Goal: Information Seeking & Learning: Learn about a topic

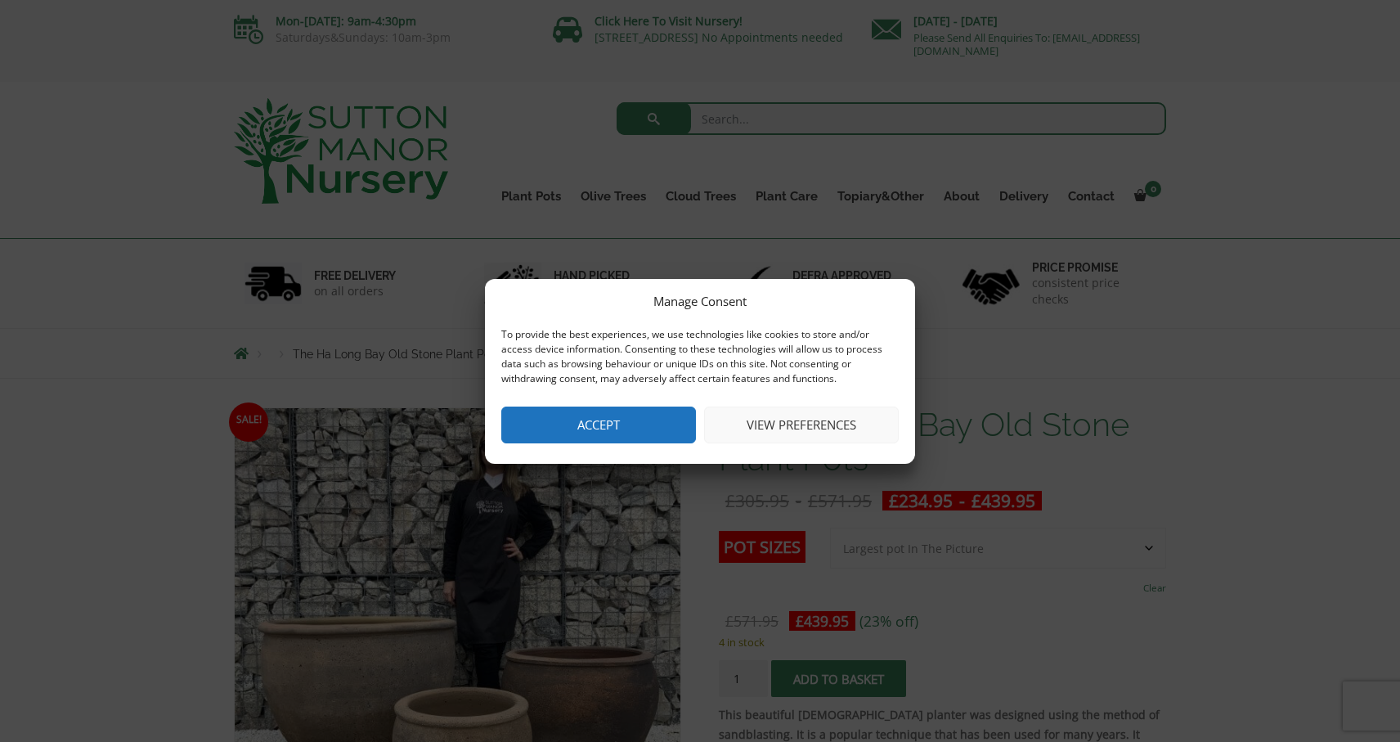
click at [747, 421] on button "View preferences" at bounding box center [801, 424] width 195 height 37
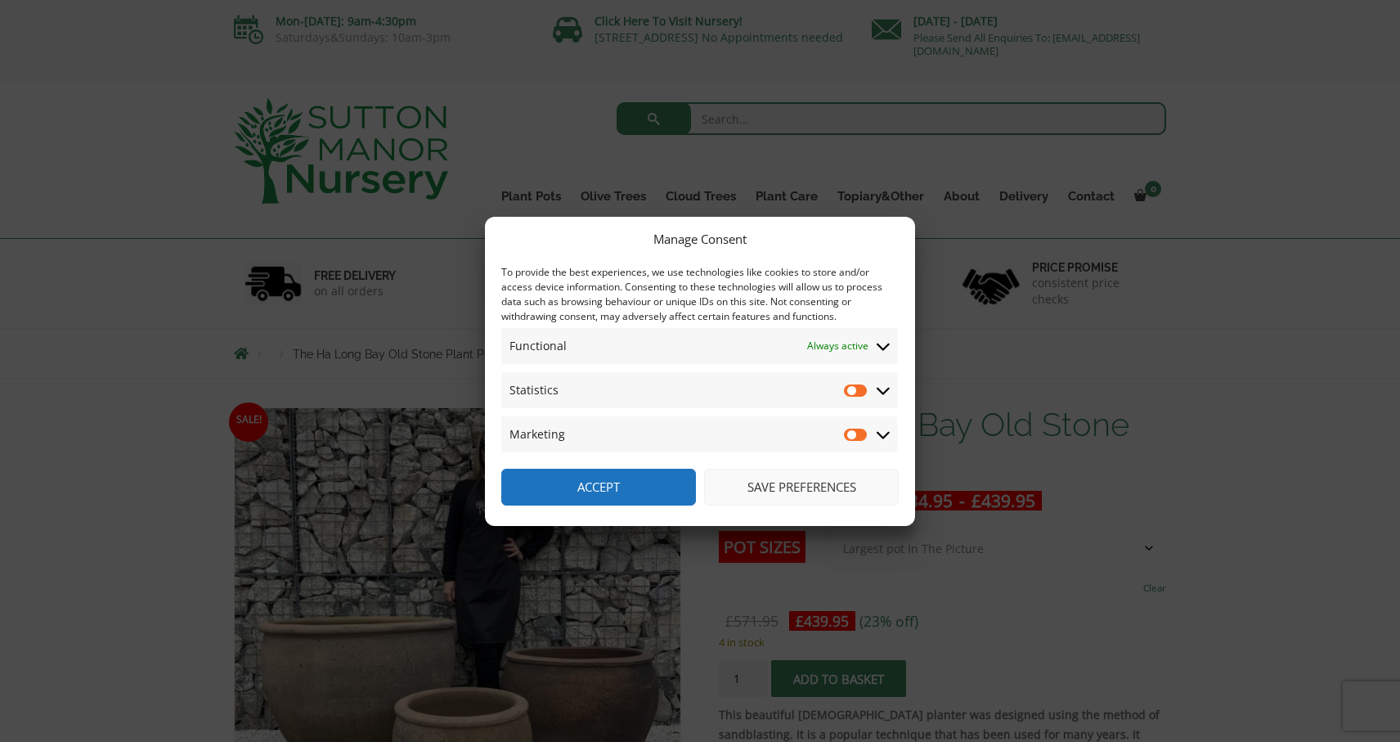
click at [752, 483] on button "Save preferences" at bounding box center [801, 487] width 195 height 37
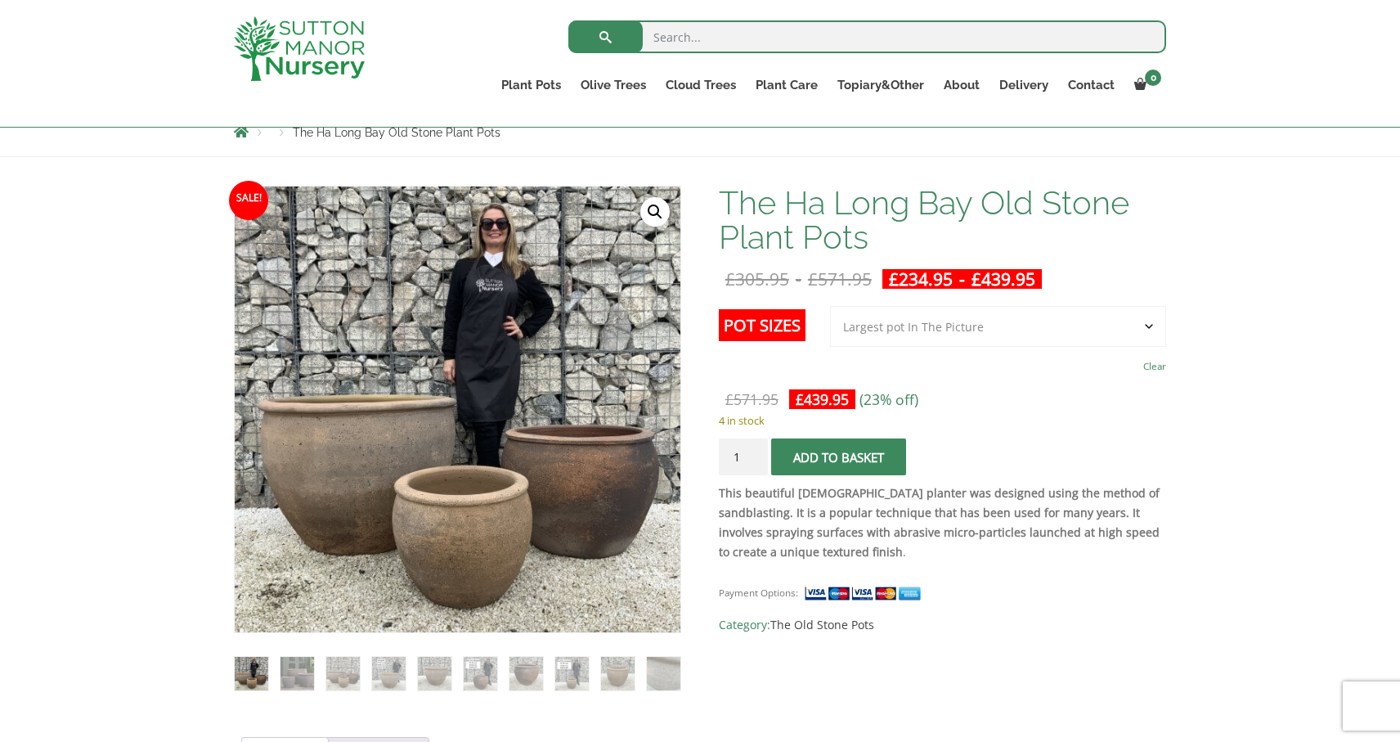
scroll to position [186, 0]
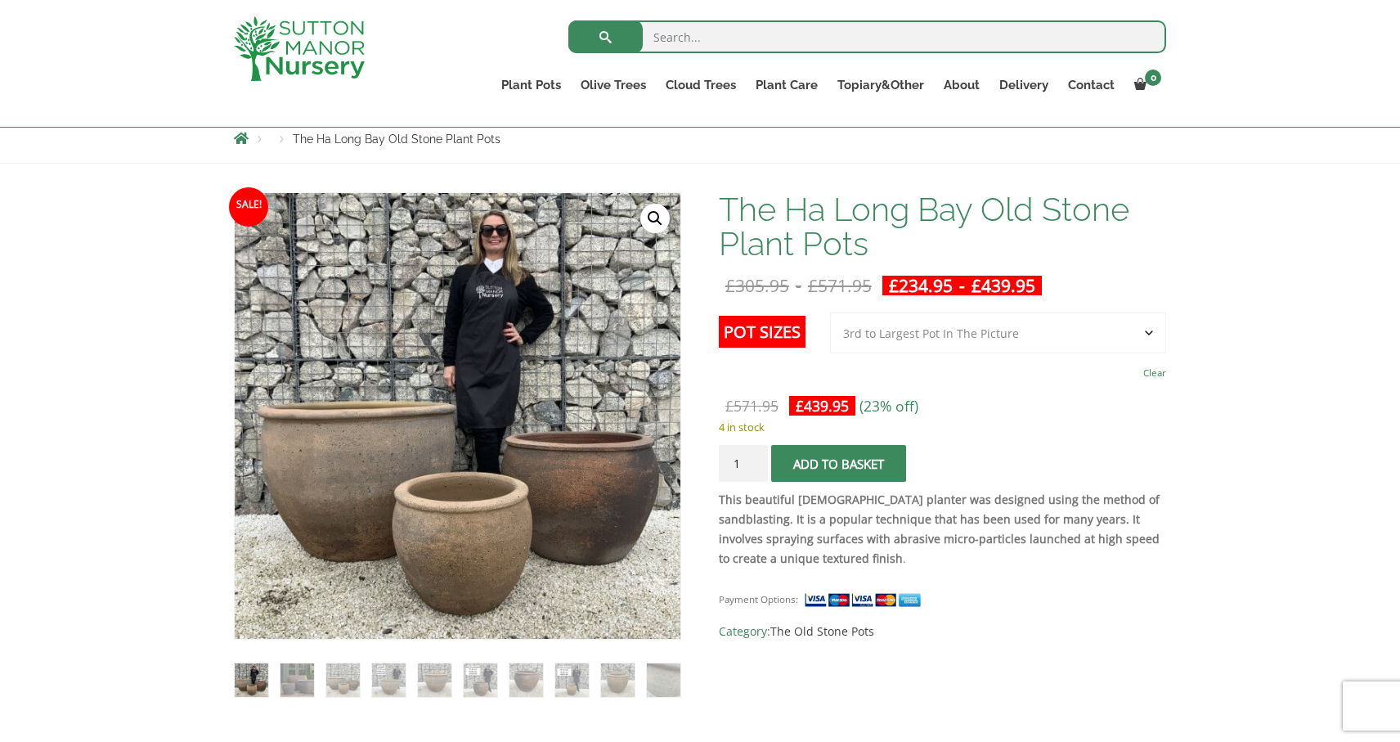
select select "3rd to Largest Pot In The Picture"
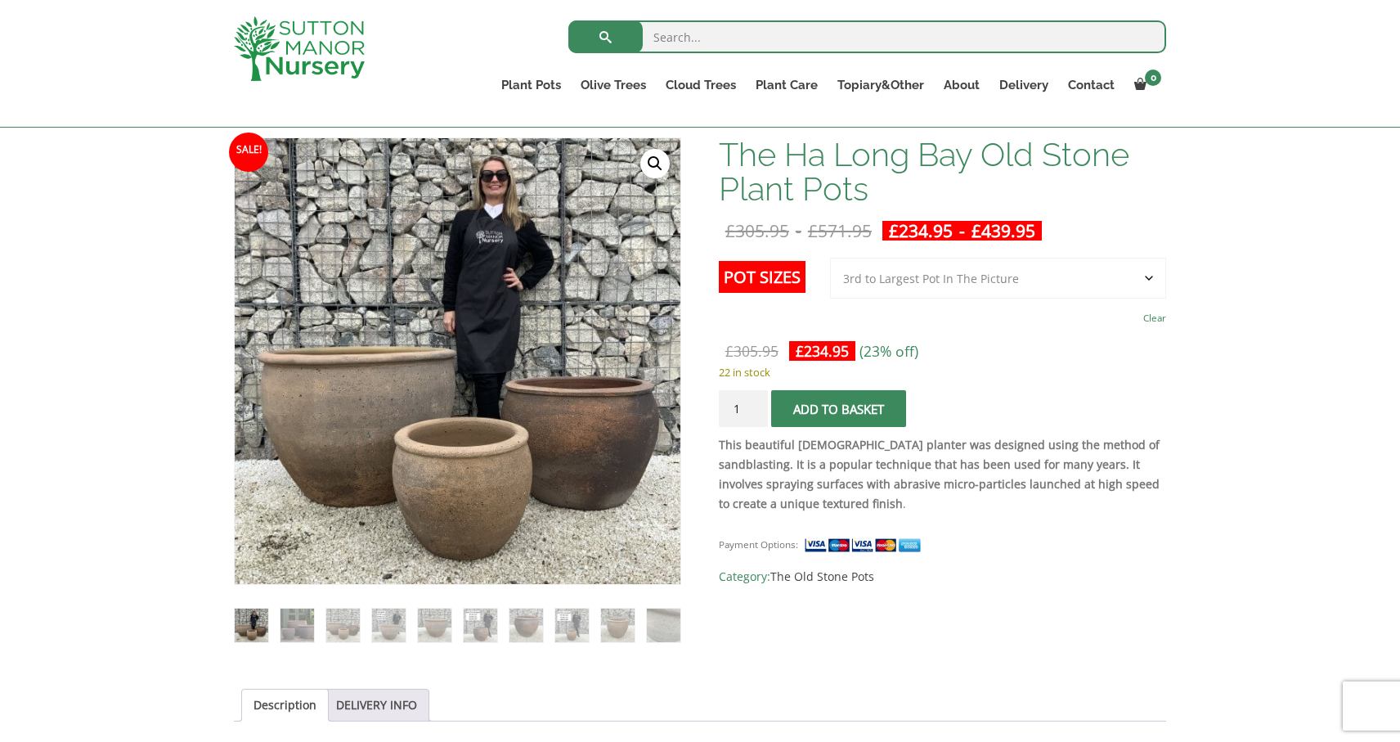
scroll to position [68, 0]
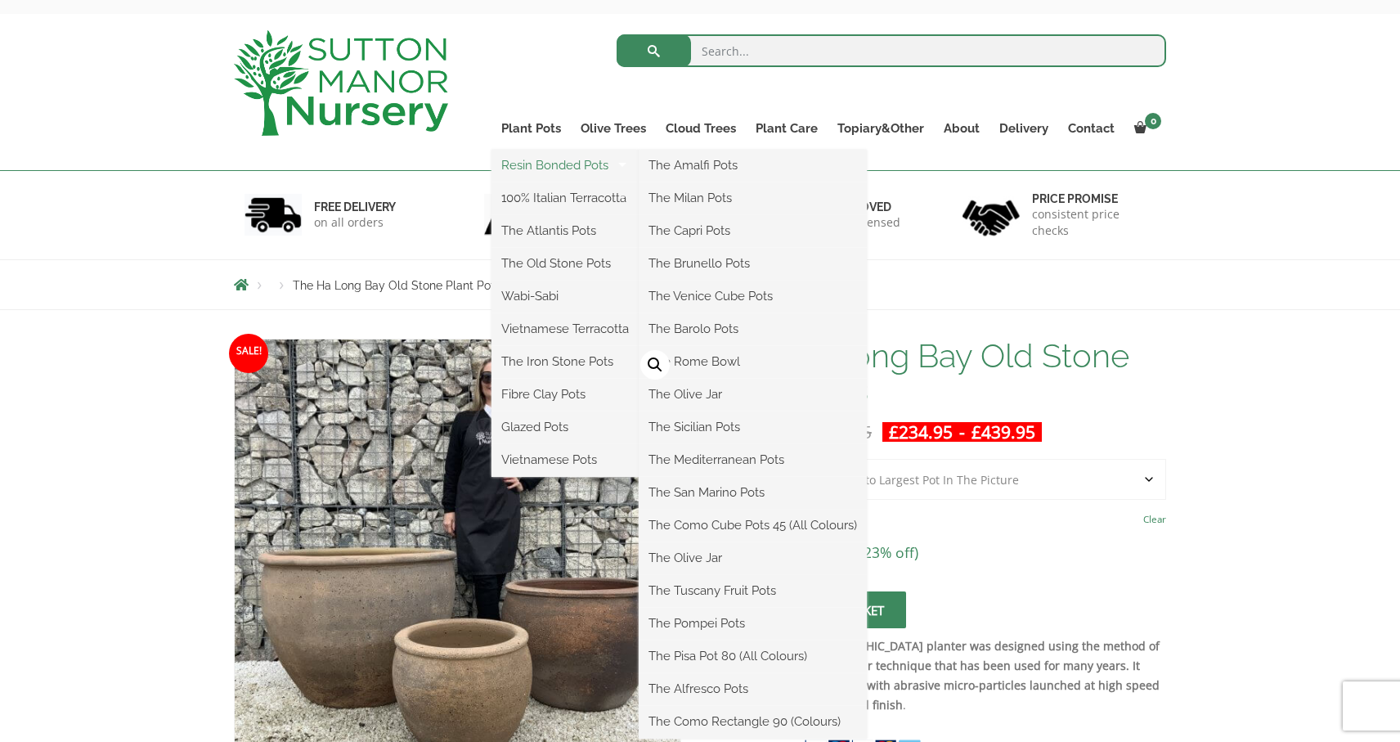
click at [536, 159] on link "Resin Bonded Pots" at bounding box center [565, 165] width 147 height 25
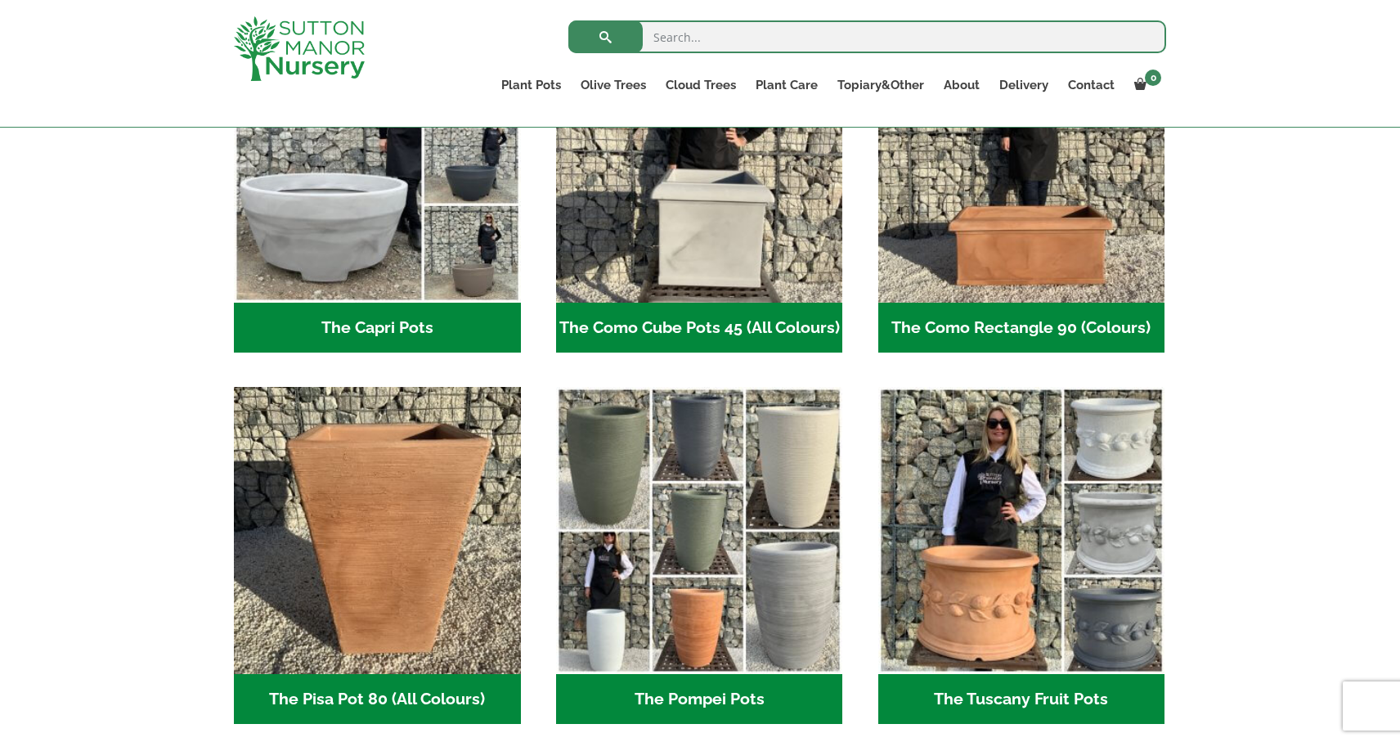
scroll to position [940, 0]
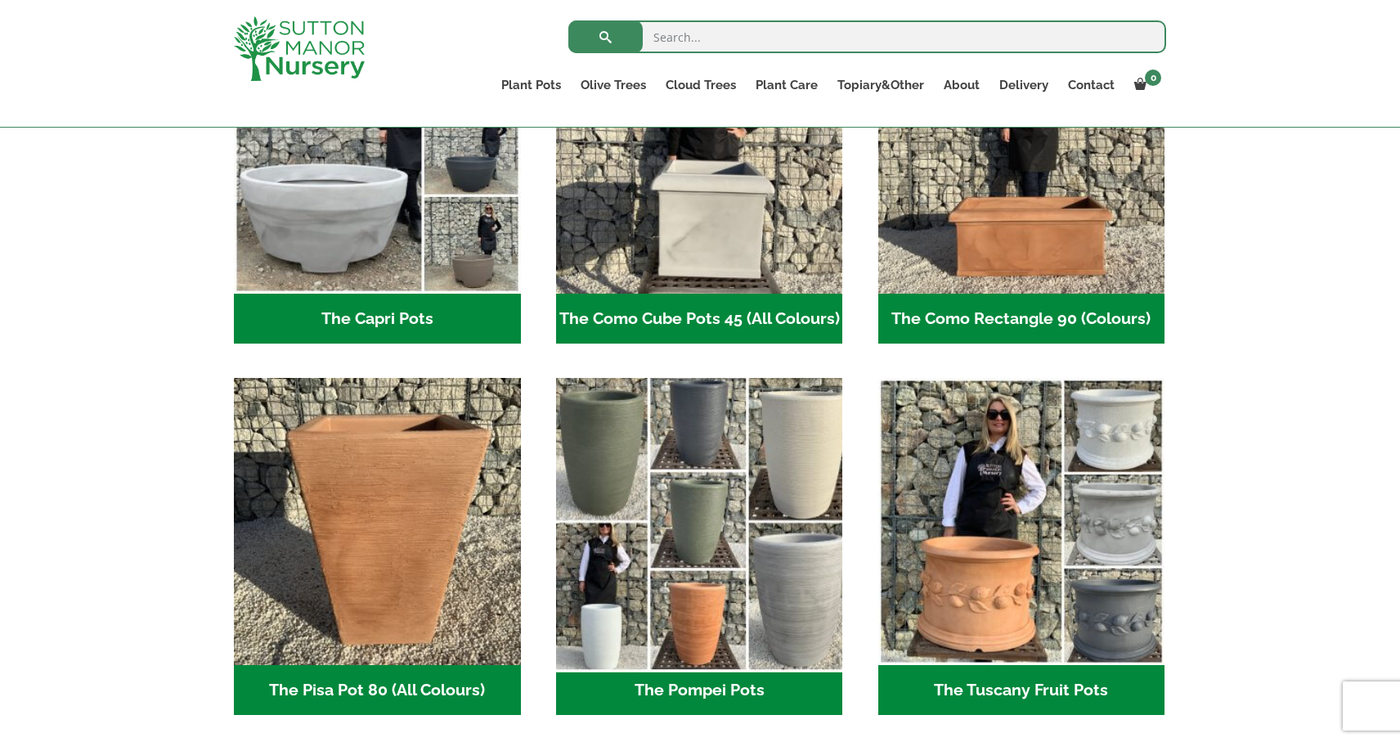
click at [725, 497] on img "Visit product category The Pompei Pots" at bounding box center [699, 521] width 301 height 301
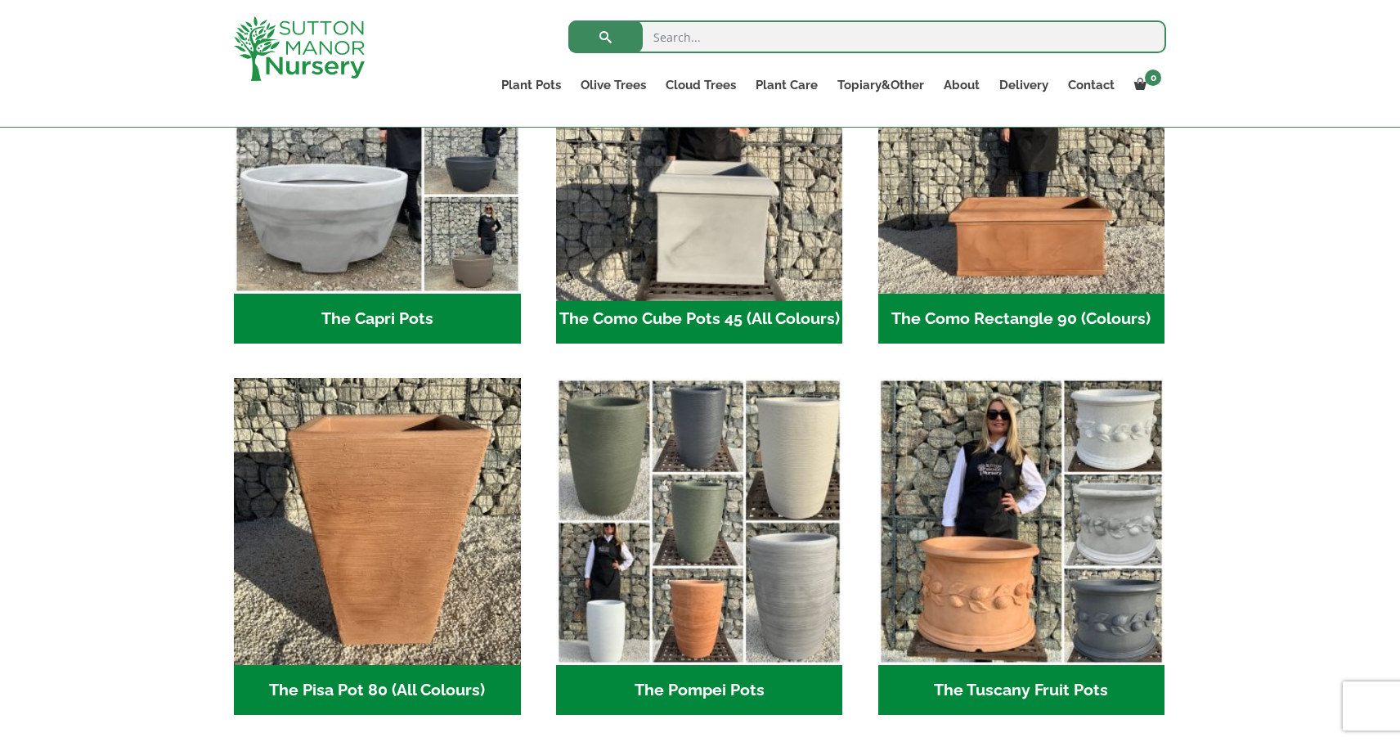
click at [779, 236] on img "Visit product category The Como Cube Pots 45 (All Colours)" at bounding box center [699, 150] width 301 height 301
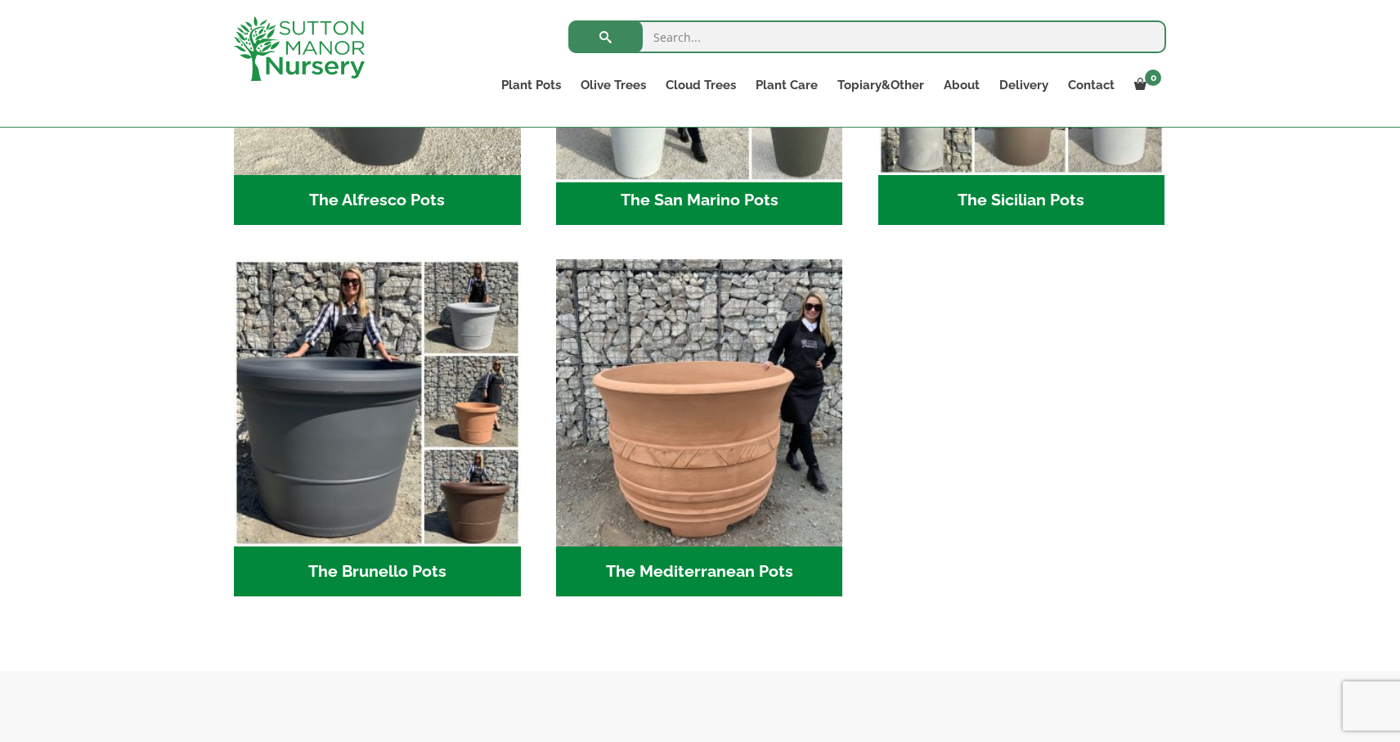
scroll to position [2174, 0]
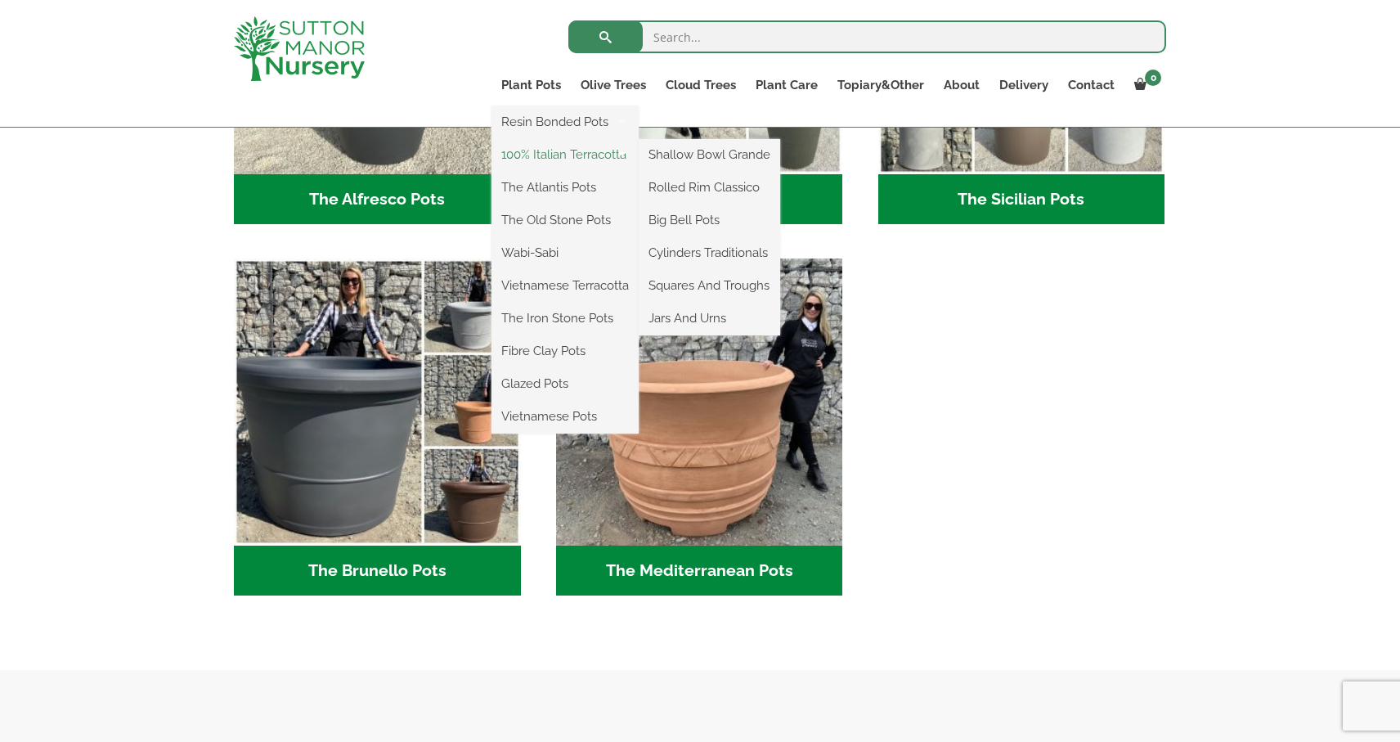
click at [559, 150] on link "100% Italian Terracotta" at bounding box center [565, 154] width 147 height 25
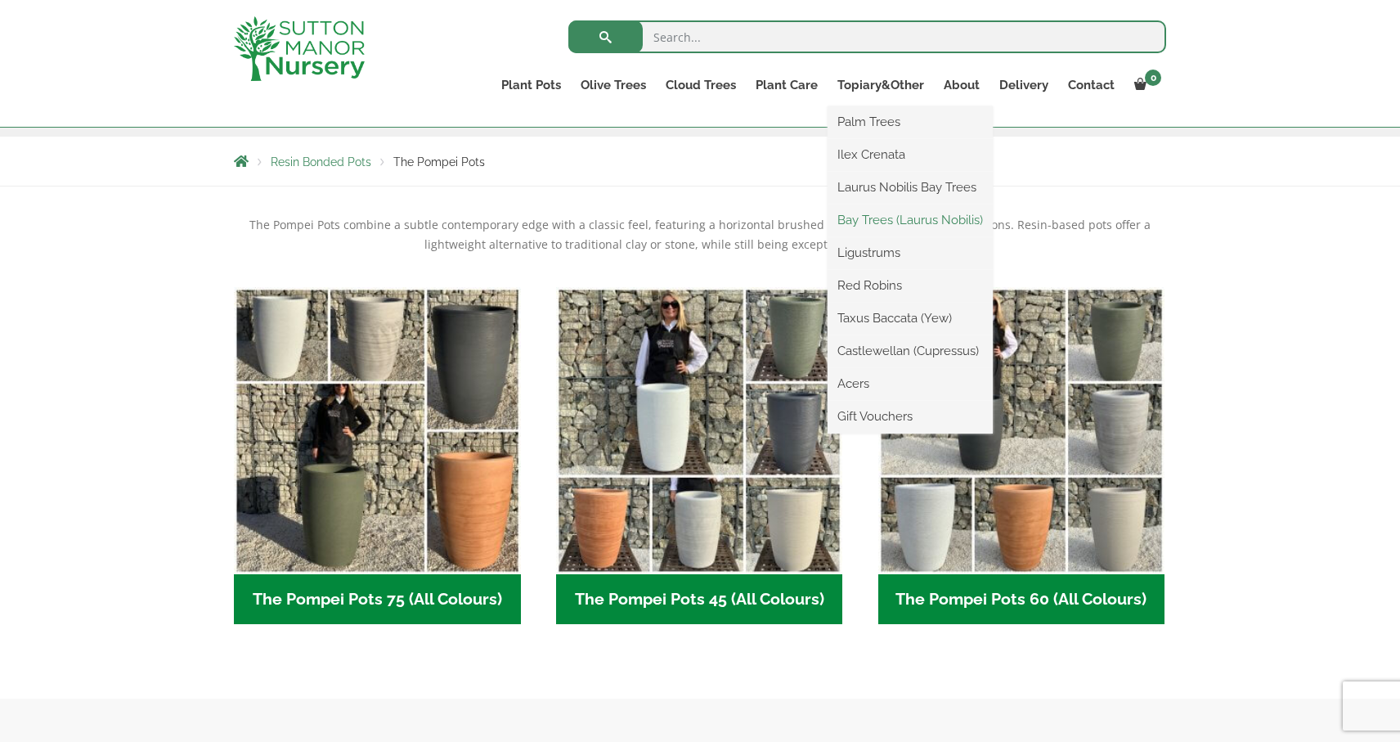
scroll to position [397, 0]
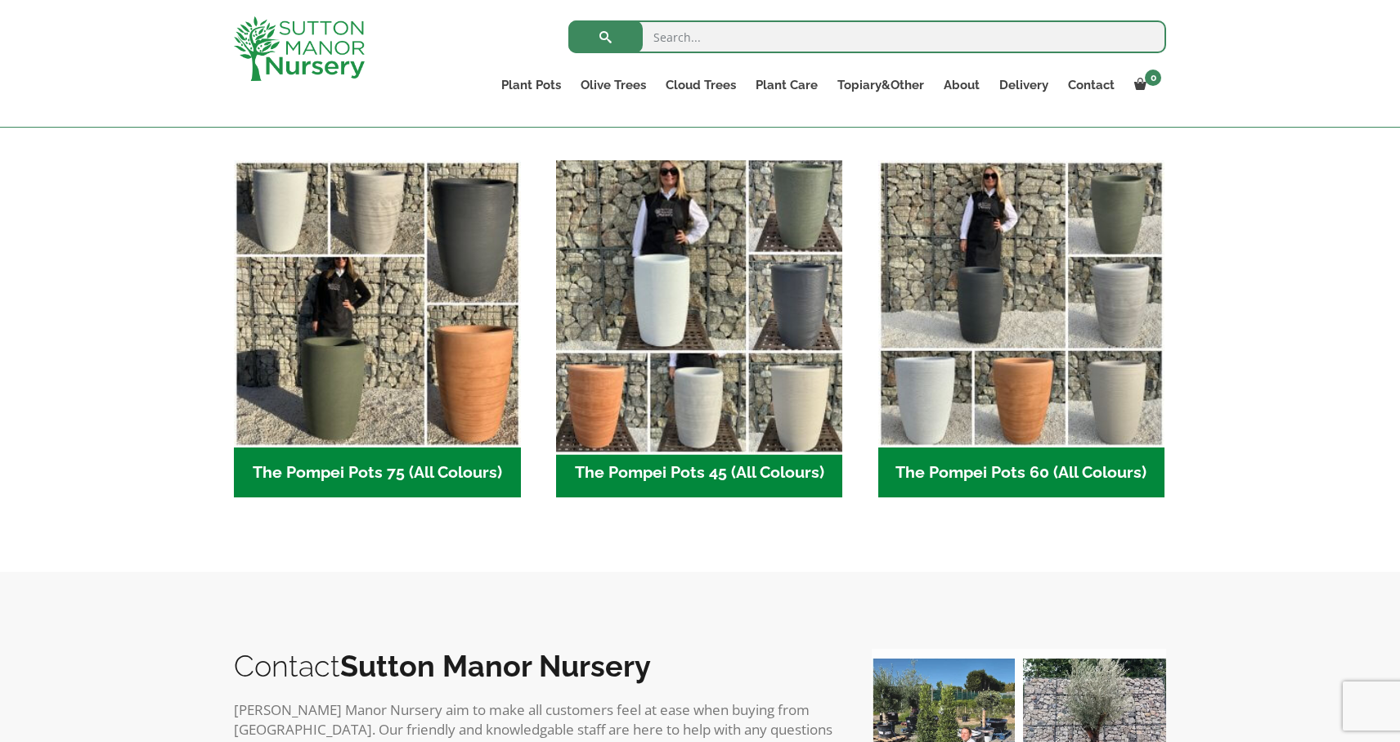
click at [713, 386] on img "Visit product category The Pompei Pots 45 (All Colours)" at bounding box center [699, 303] width 301 height 301
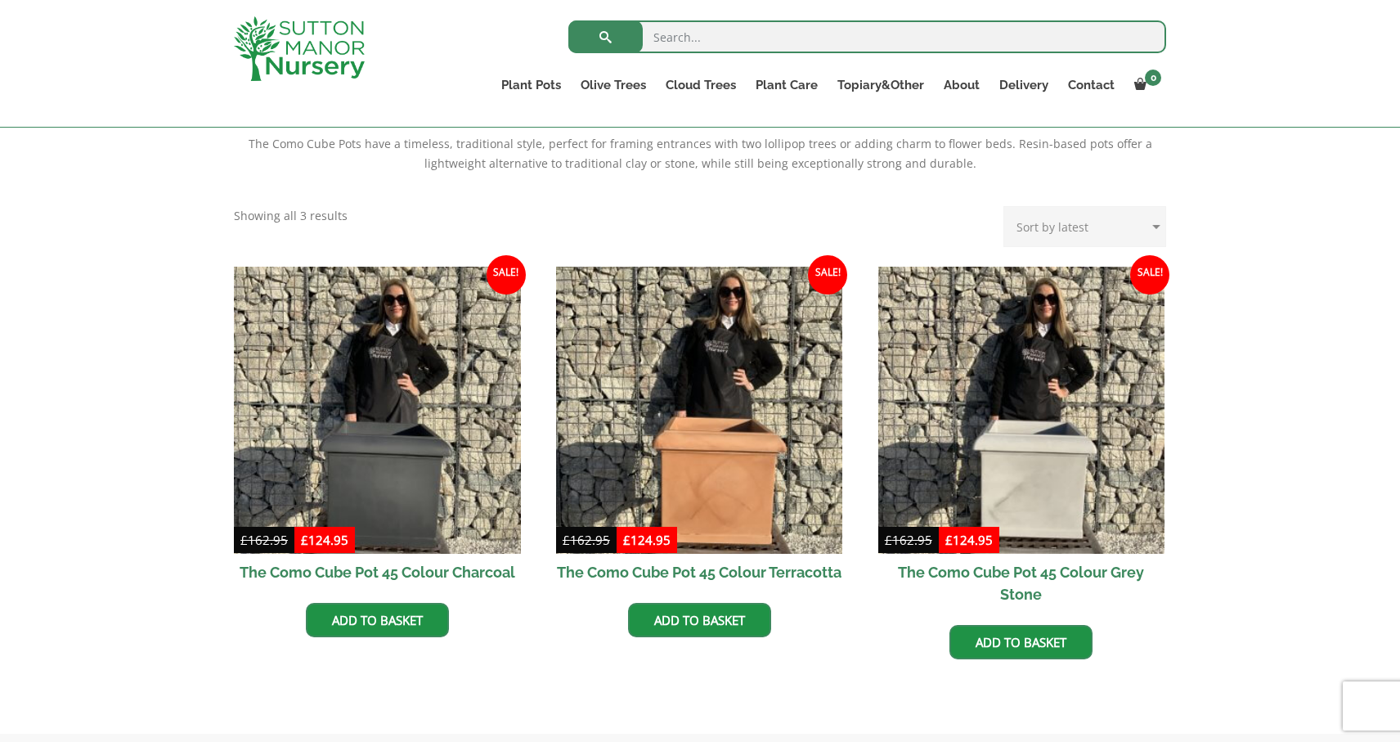
scroll to position [442, 0]
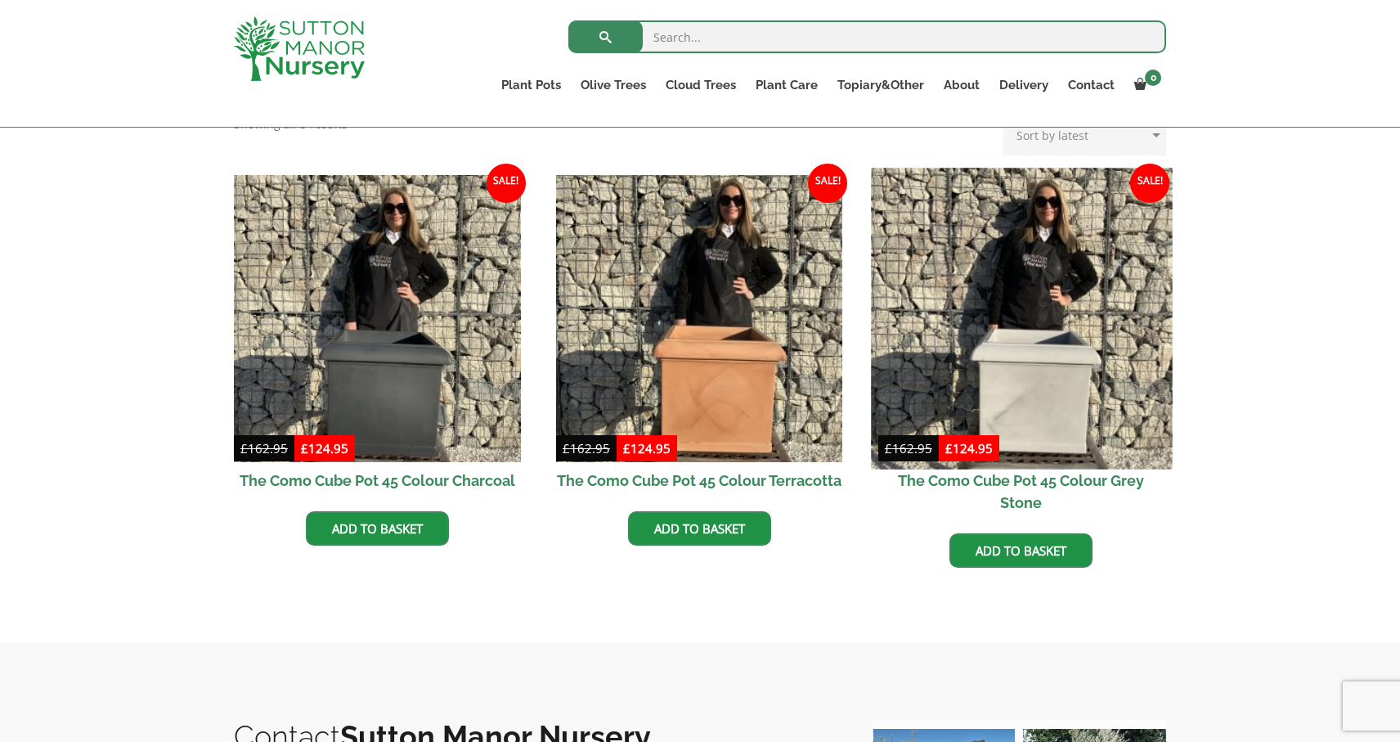
click at [1026, 362] on img at bounding box center [1021, 318] width 301 height 301
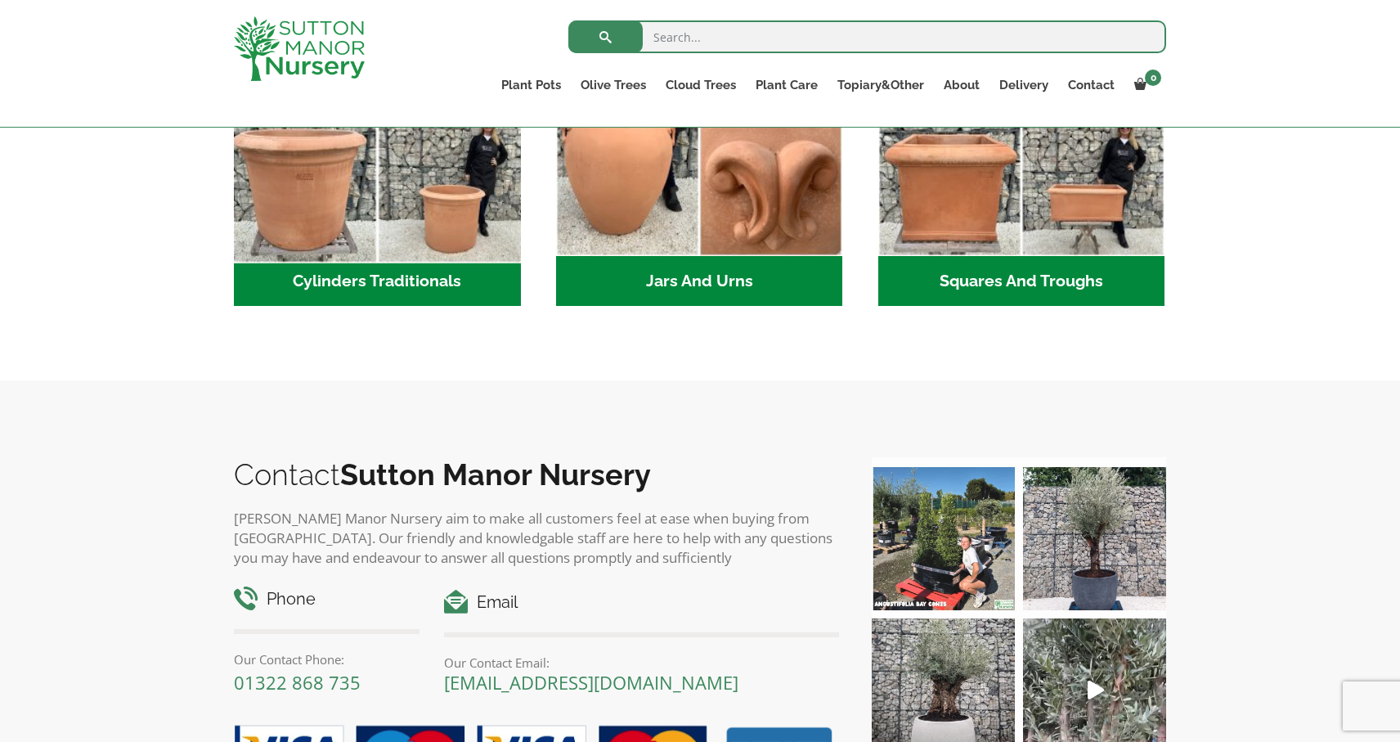
scroll to position [1219, 0]
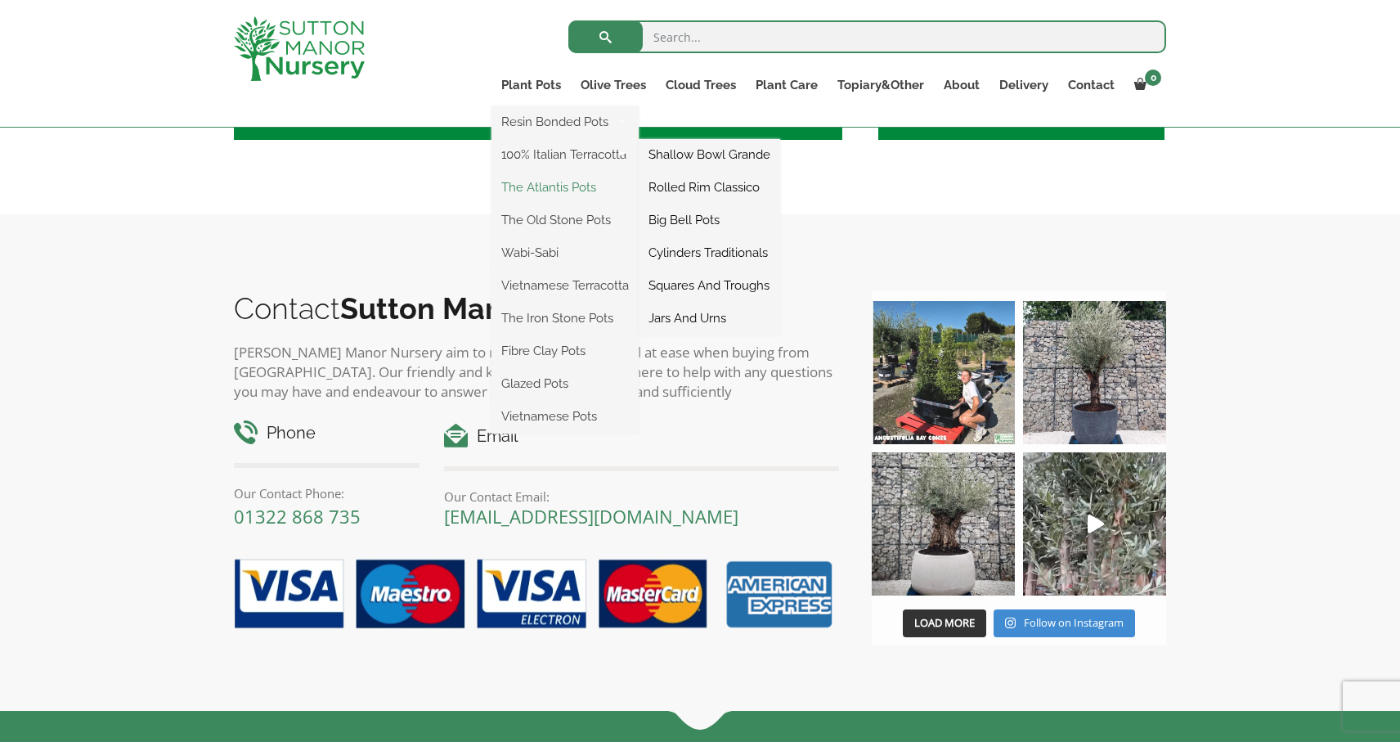
click at [559, 186] on link "The Atlantis Pots" at bounding box center [565, 187] width 147 height 25
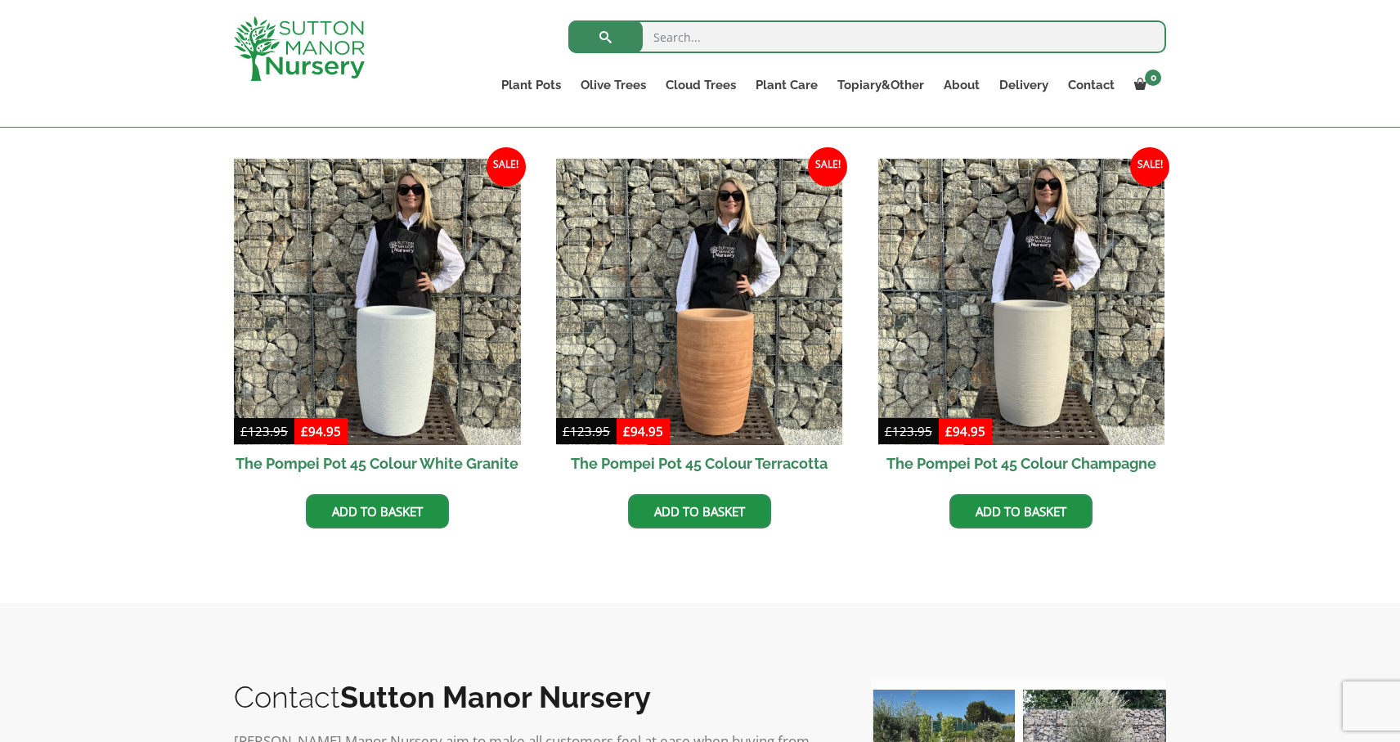
scroll to position [729, 0]
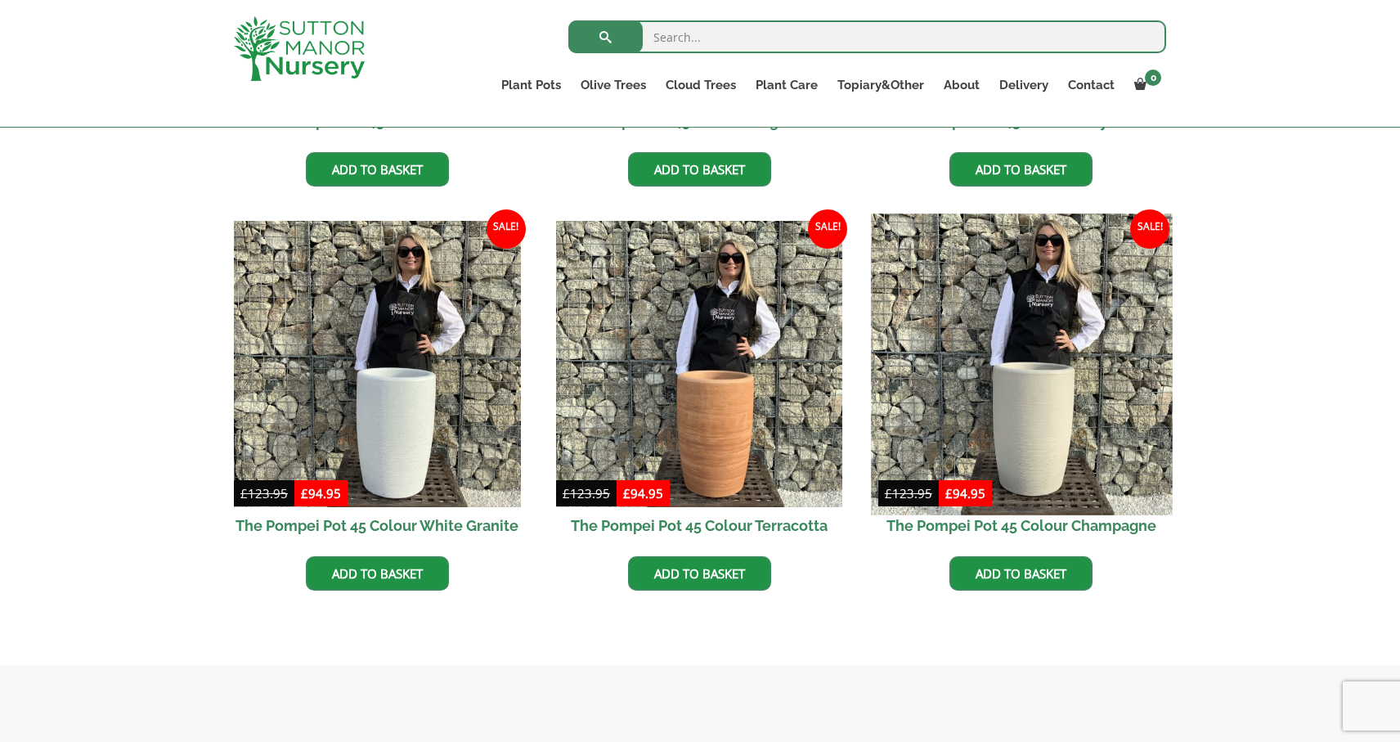
click at [980, 402] on img at bounding box center [1021, 363] width 301 height 301
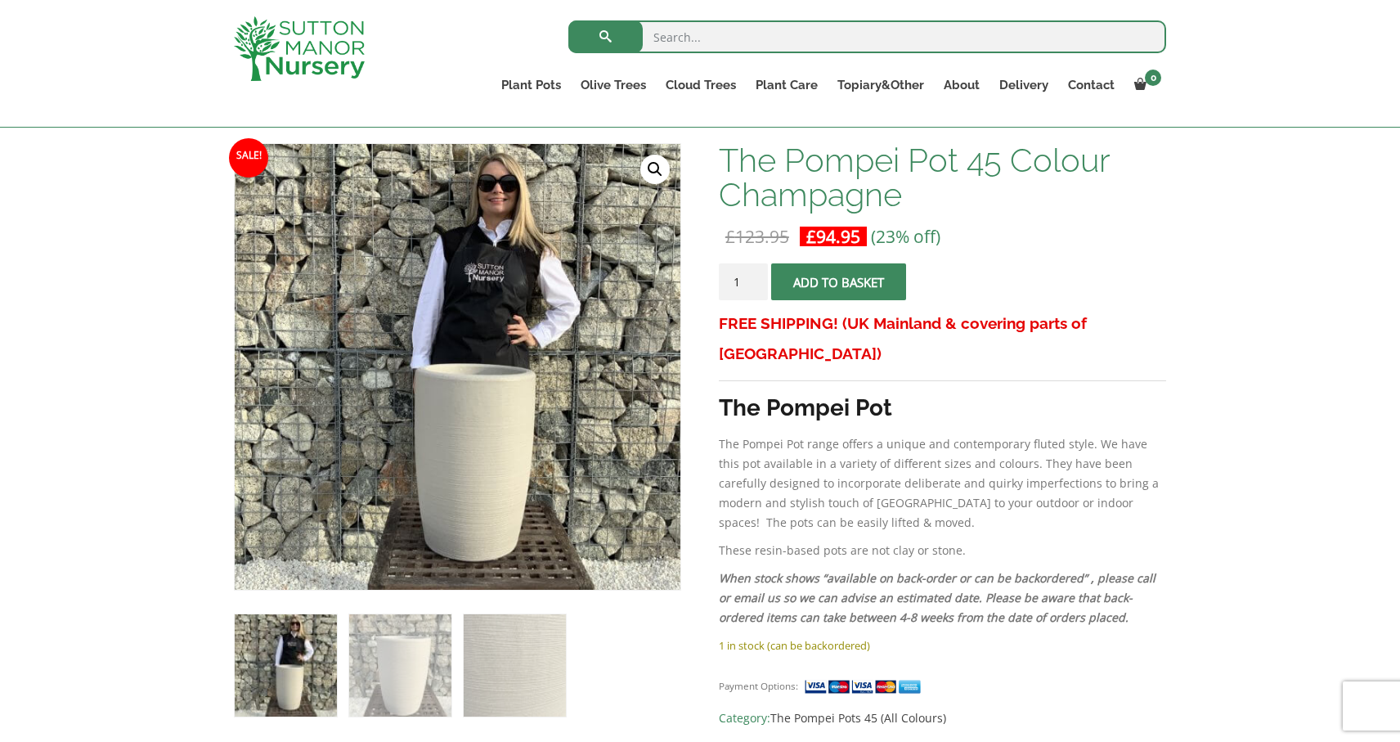
scroll to position [329, 0]
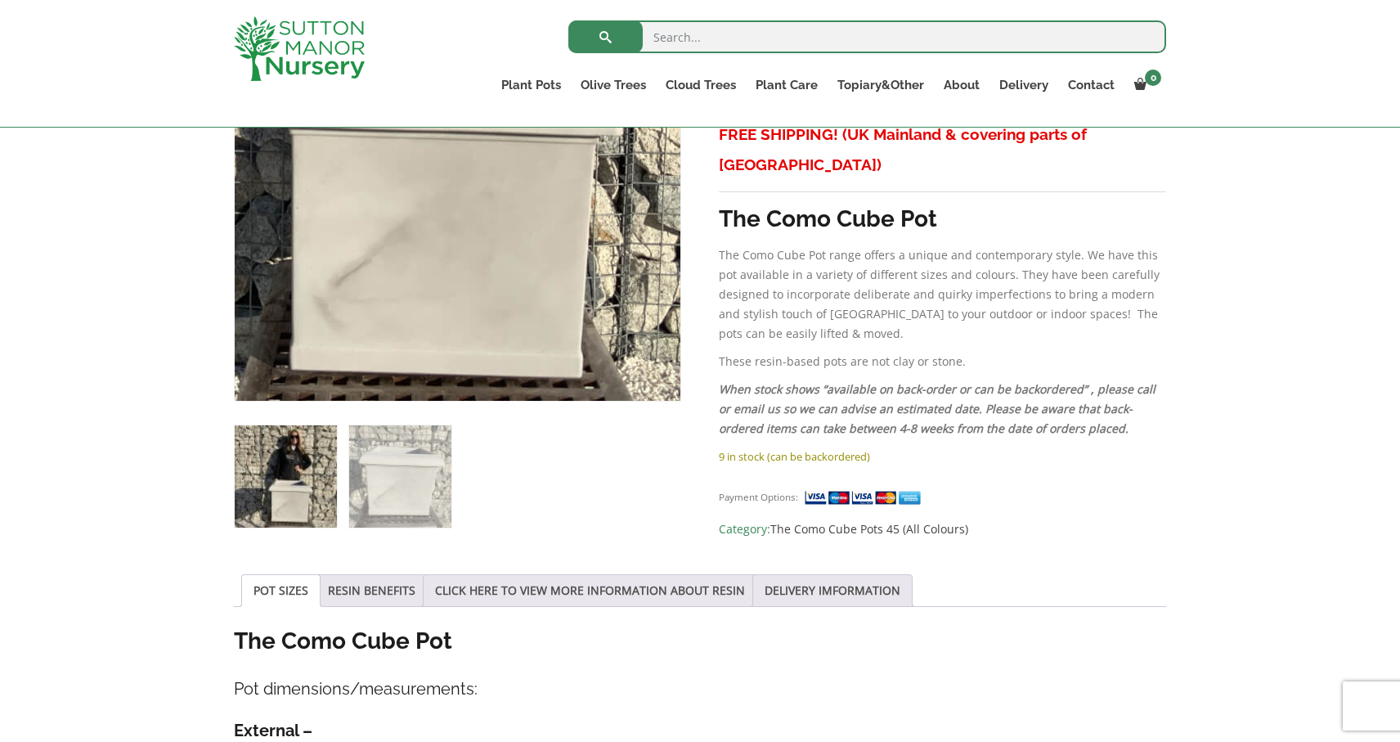
scroll to position [422, 0]
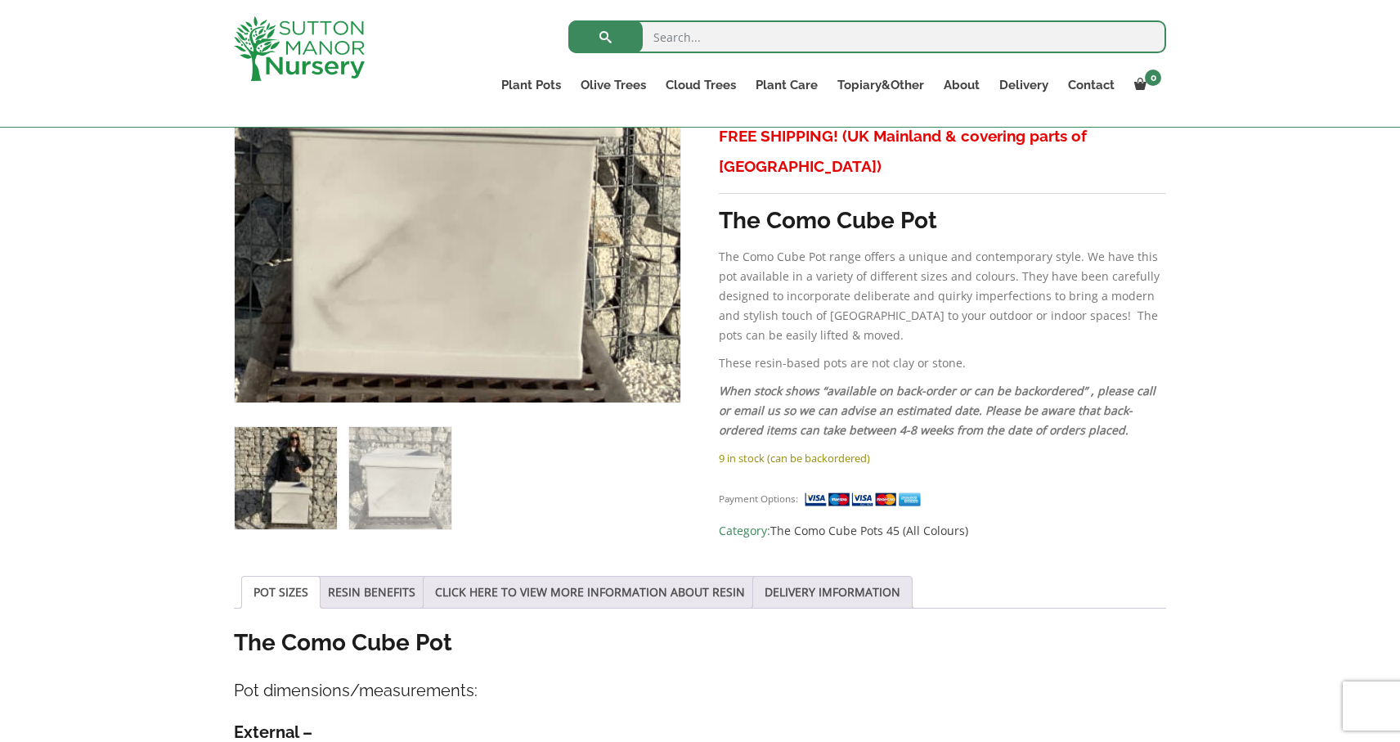
click at [518, 377] on img at bounding box center [407, 14] width 818 height 818
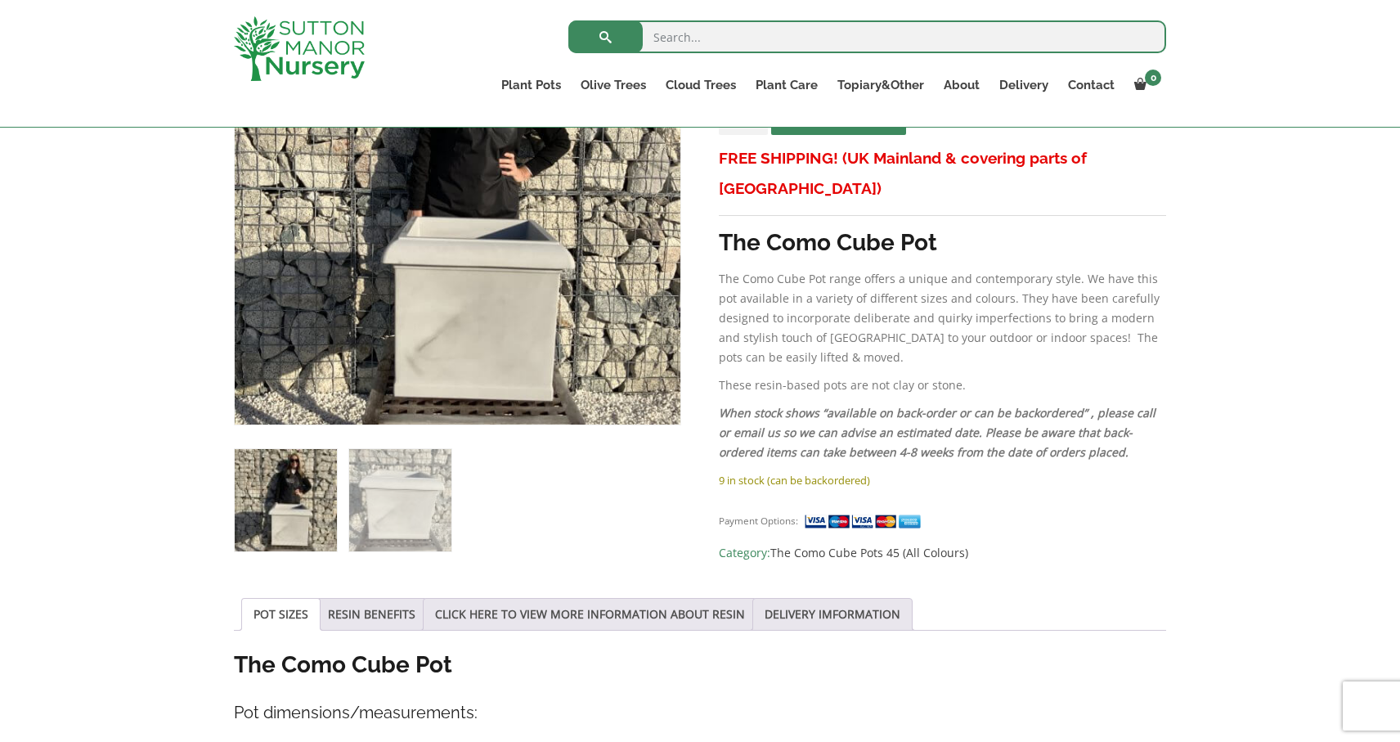
click at [770, 280] on p "The Como Cube Pot range offers a unique and contemporary style. We have this po…" at bounding box center [942, 318] width 447 height 98
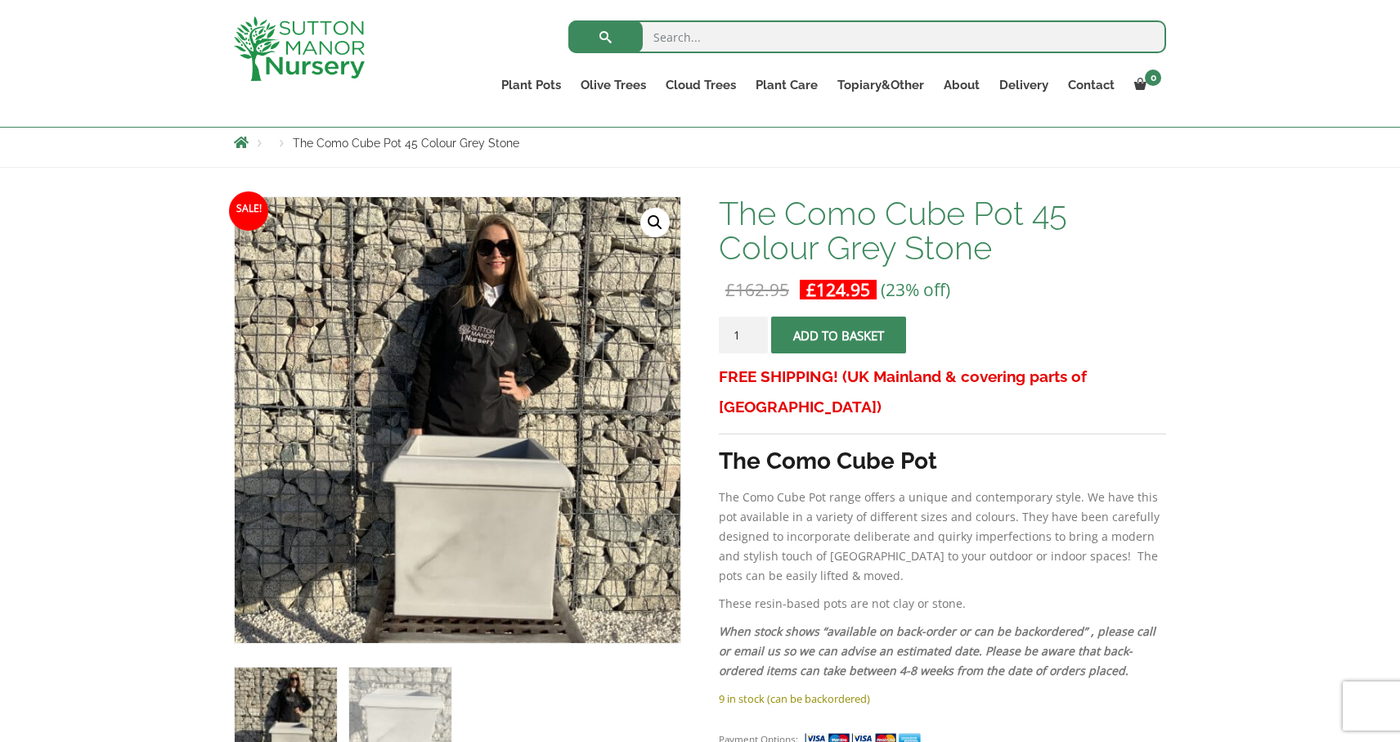
scroll to position [181, 0]
click at [657, 218] on link "🔍" at bounding box center [654, 223] width 29 height 29
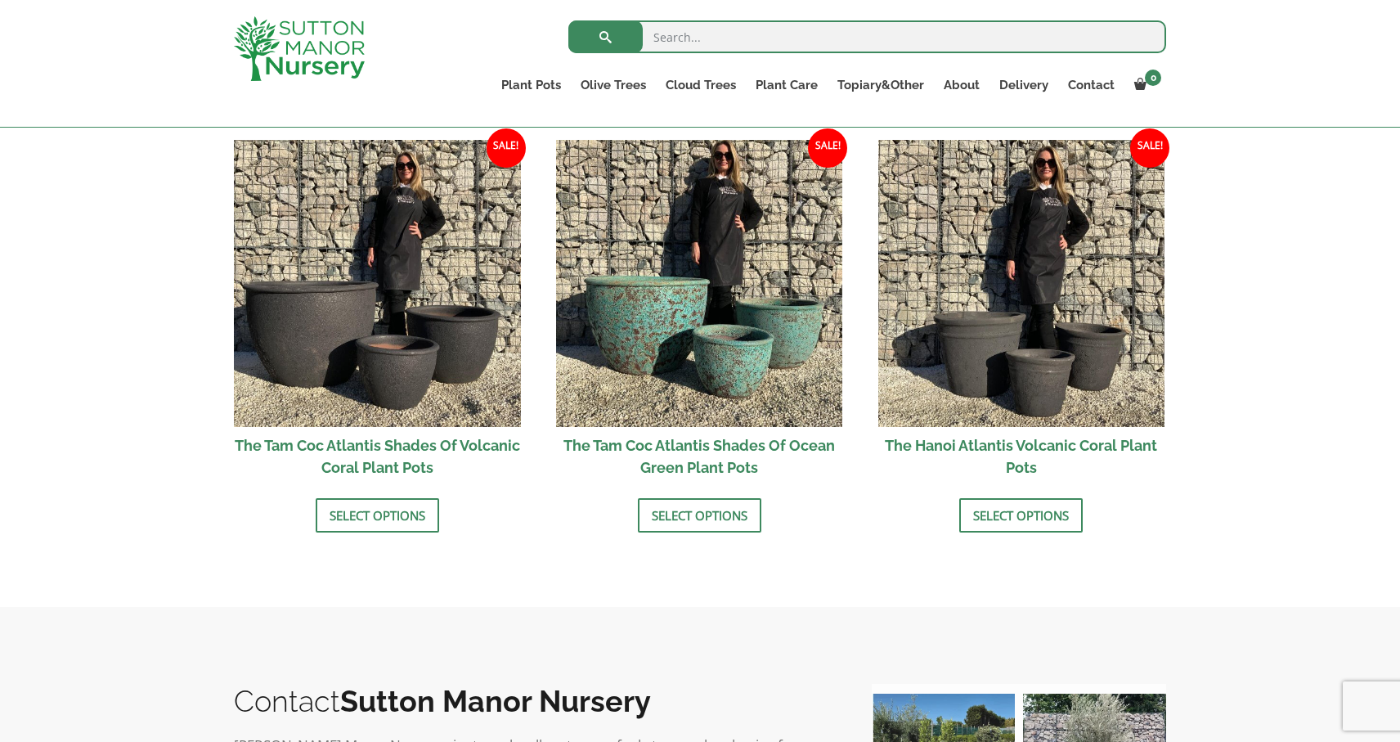
scroll to position [1398, 0]
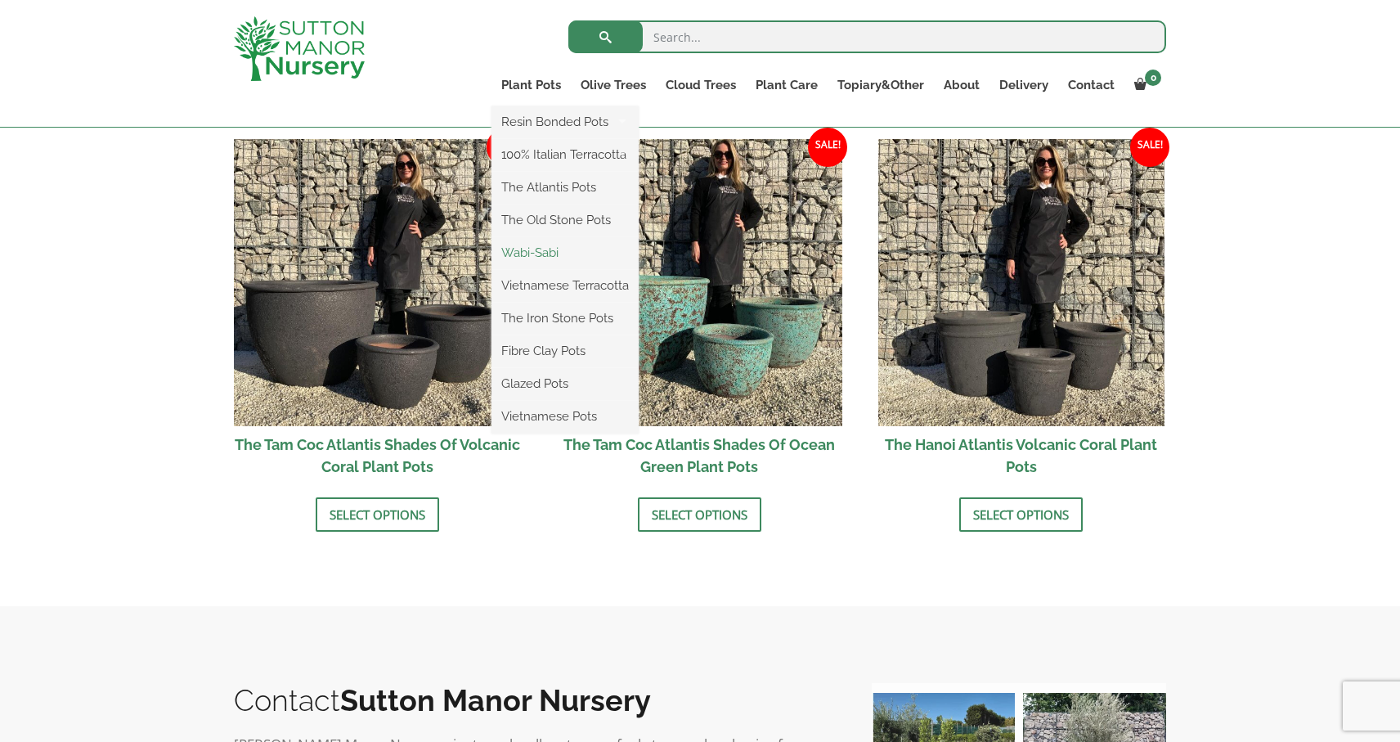
click at [548, 246] on link "Wabi-Sabi" at bounding box center [565, 252] width 147 height 25
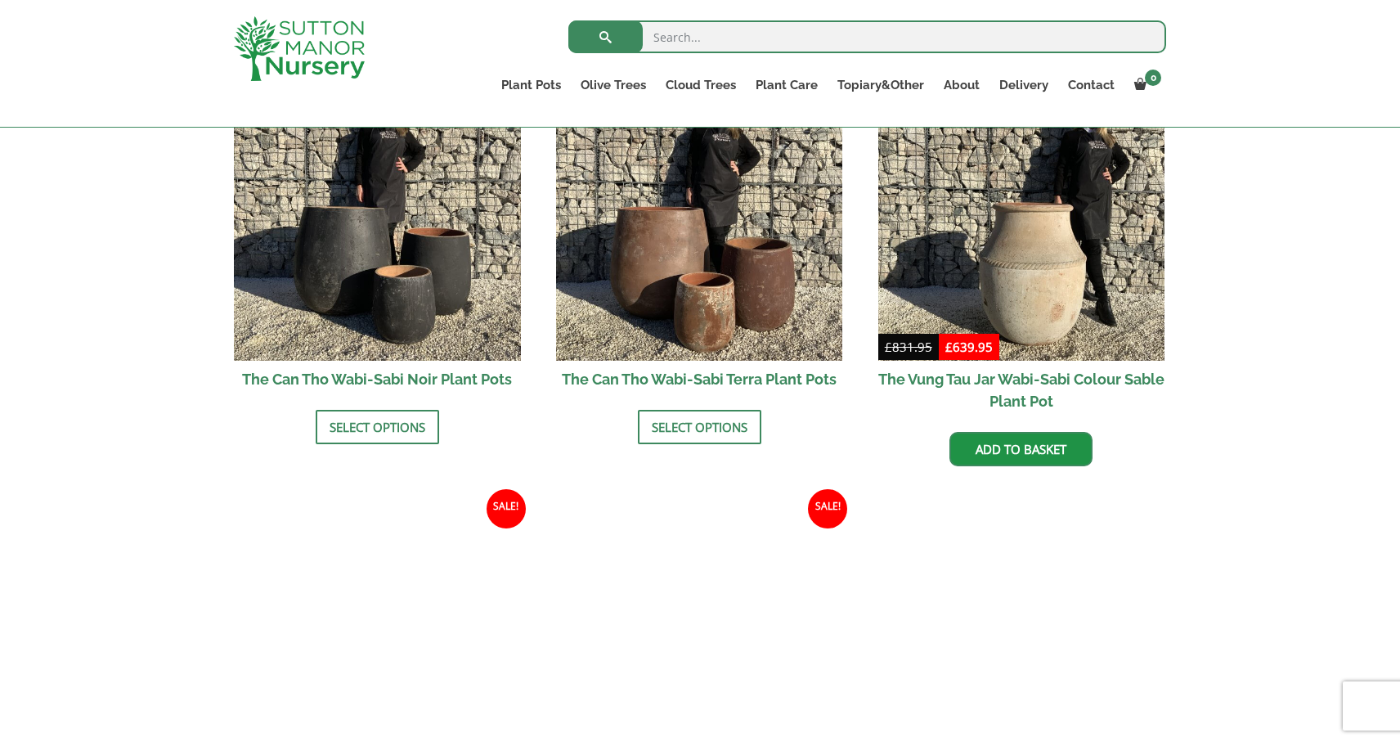
scroll to position [1477, 0]
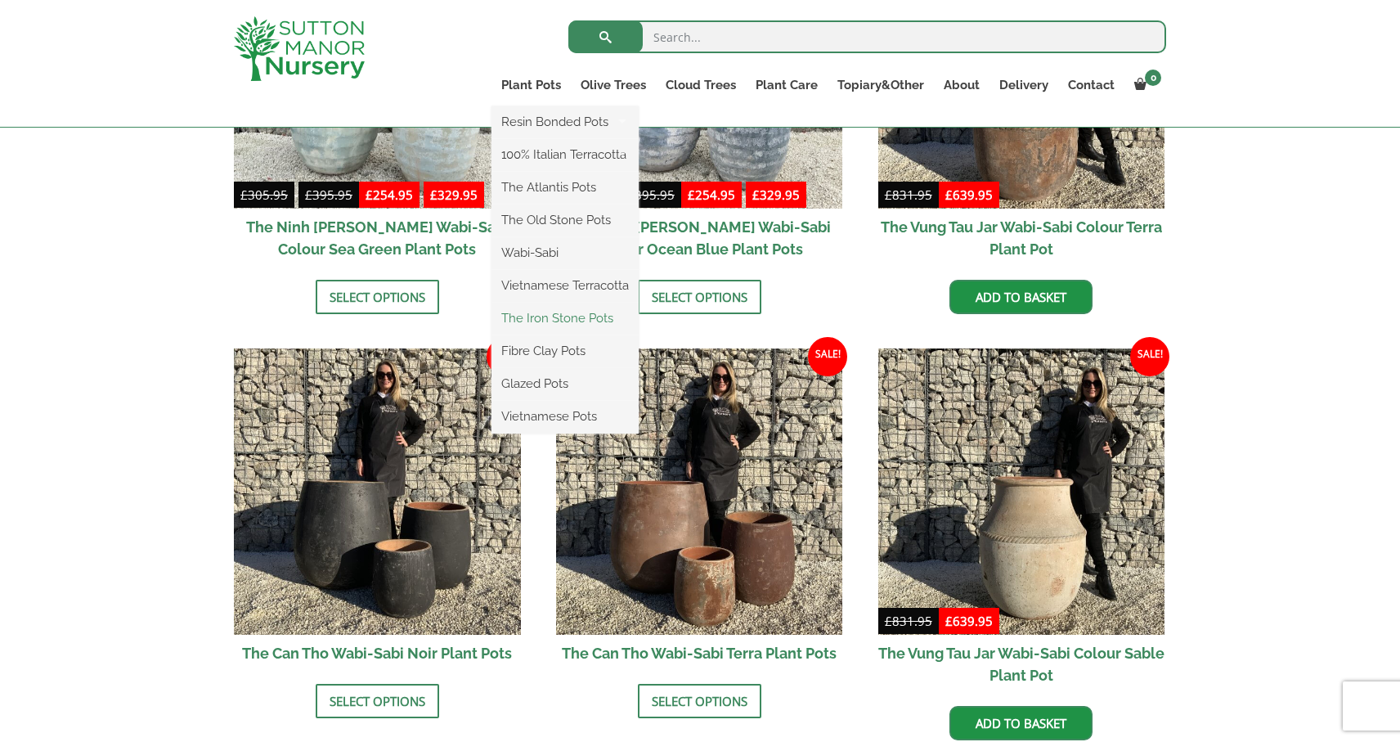
click at [579, 316] on link "The Iron Stone Pots" at bounding box center [565, 318] width 147 height 25
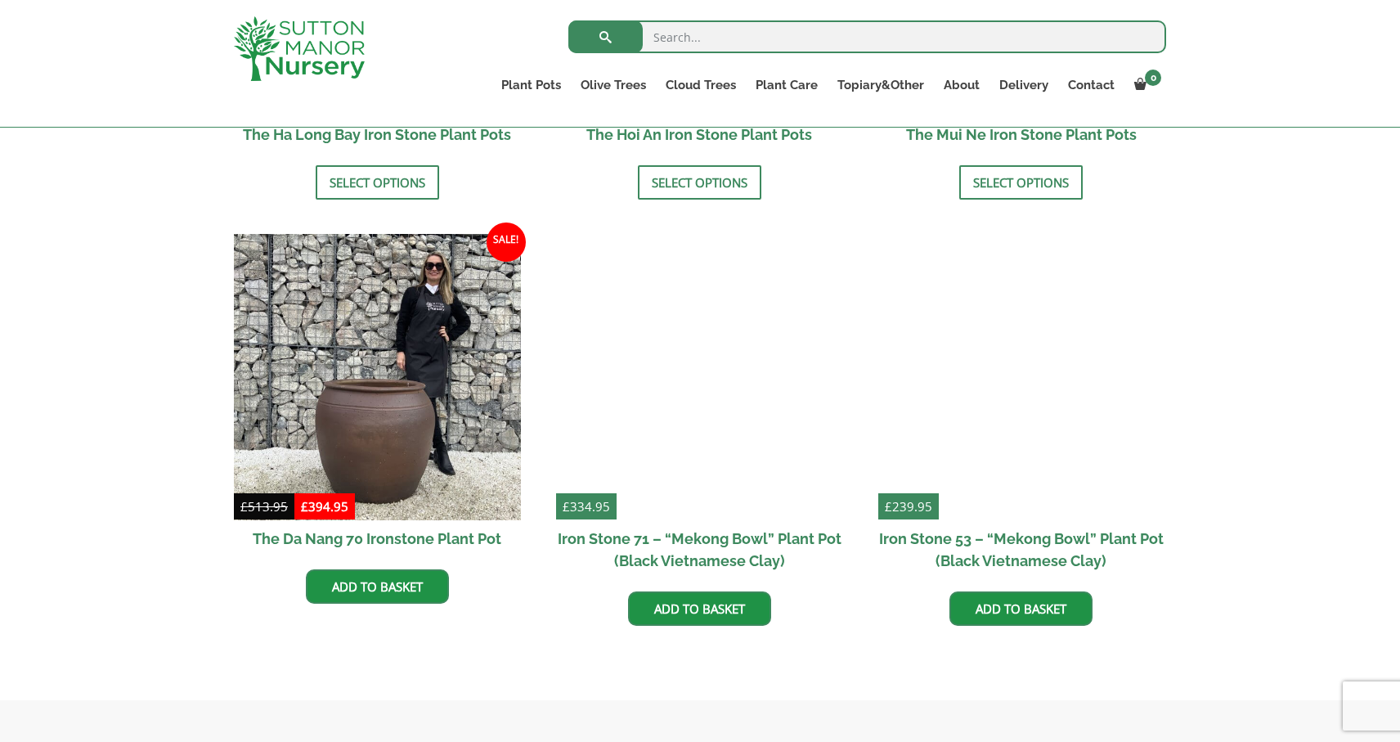
scroll to position [736, 0]
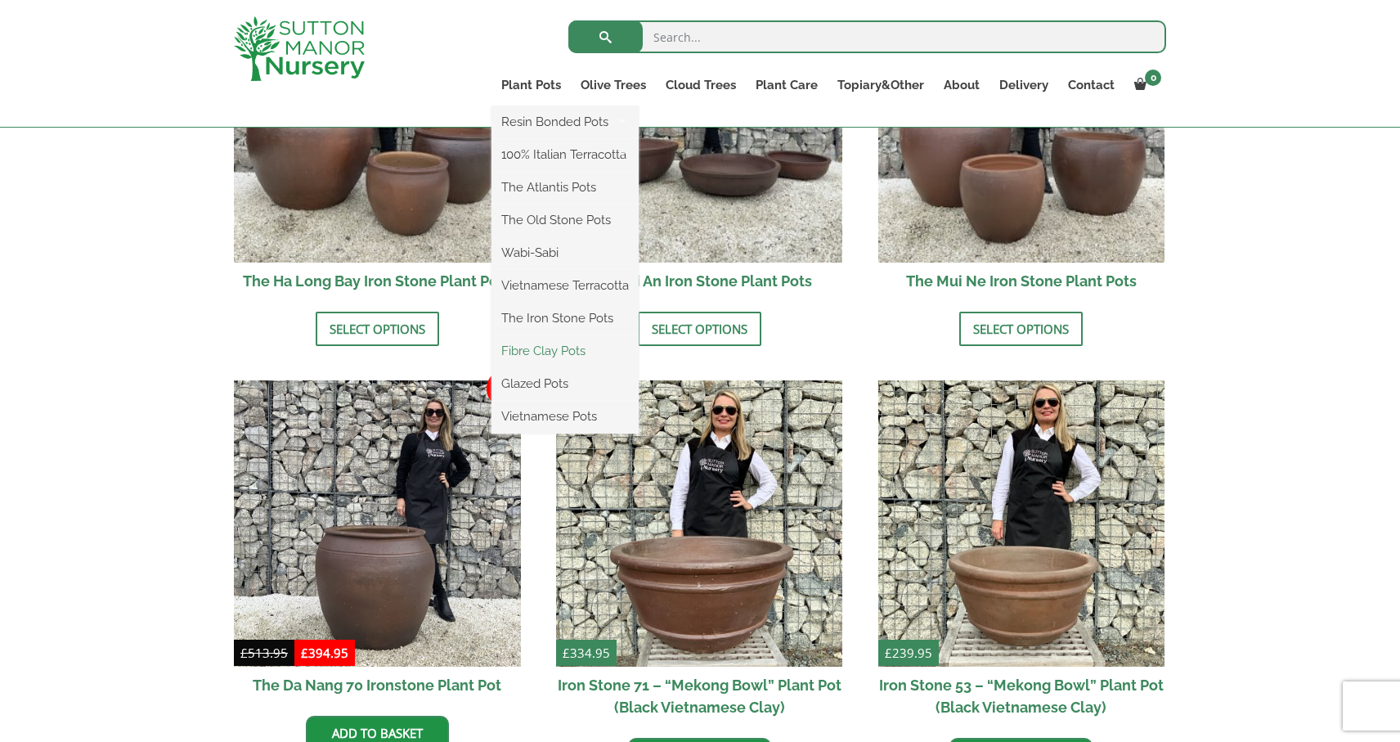
click at [538, 351] on link "Fibre Clay Pots" at bounding box center [565, 351] width 147 height 25
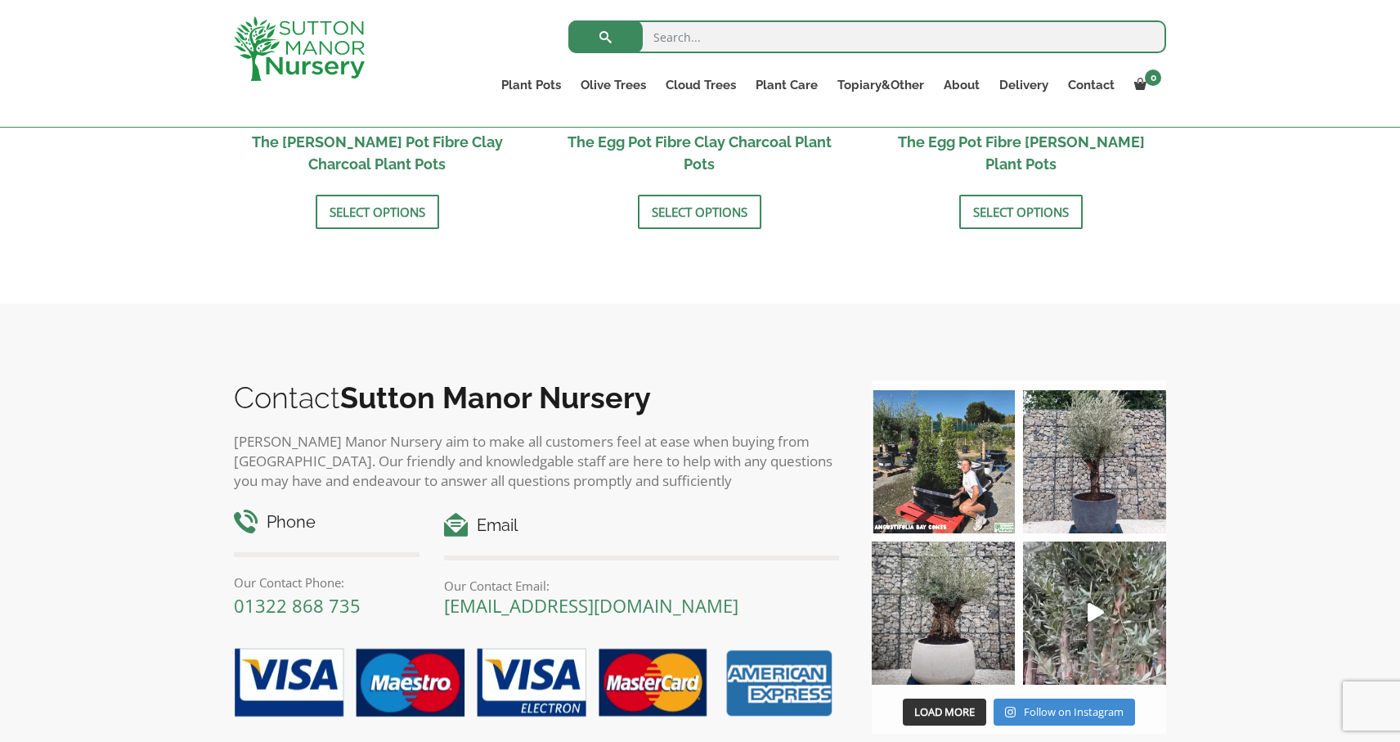
scroll to position [833, 0]
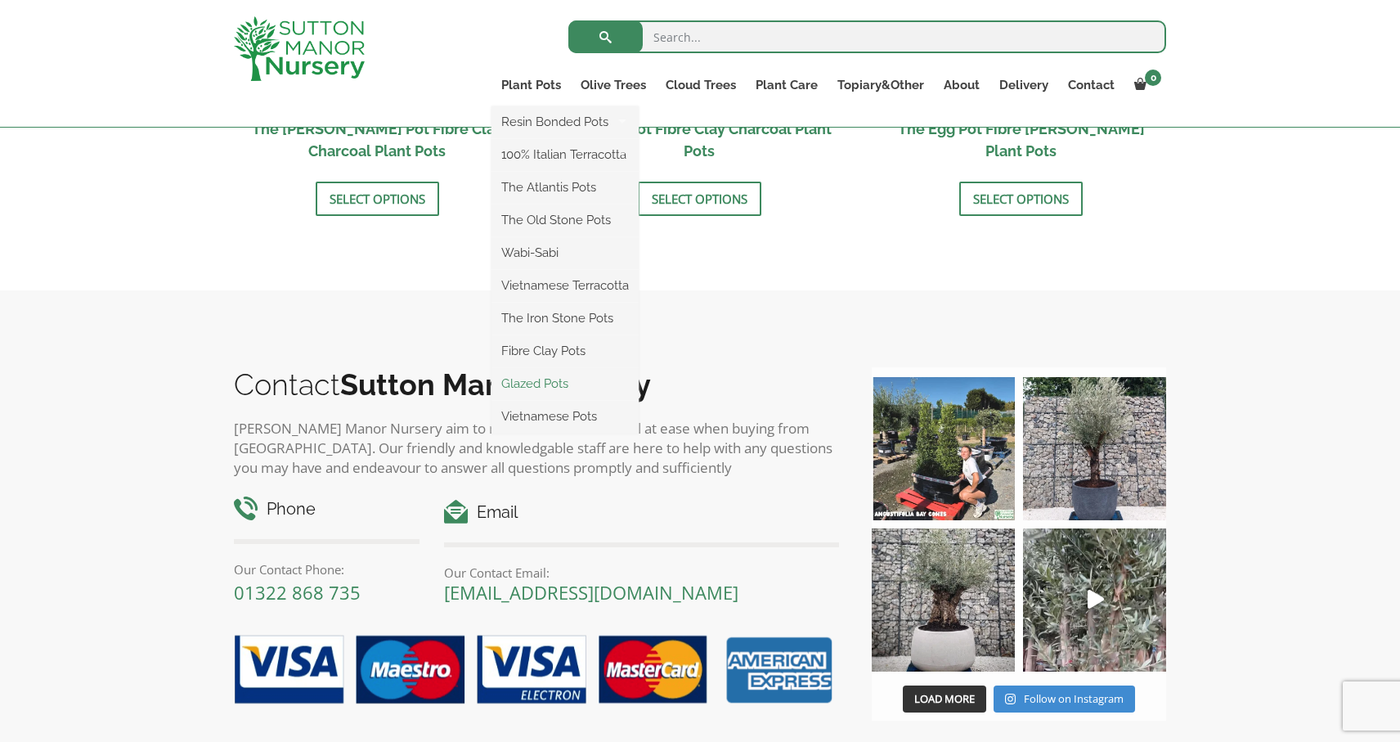
click at [550, 391] on link "Glazed Pots" at bounding box center [565, 383] width 147 height 25
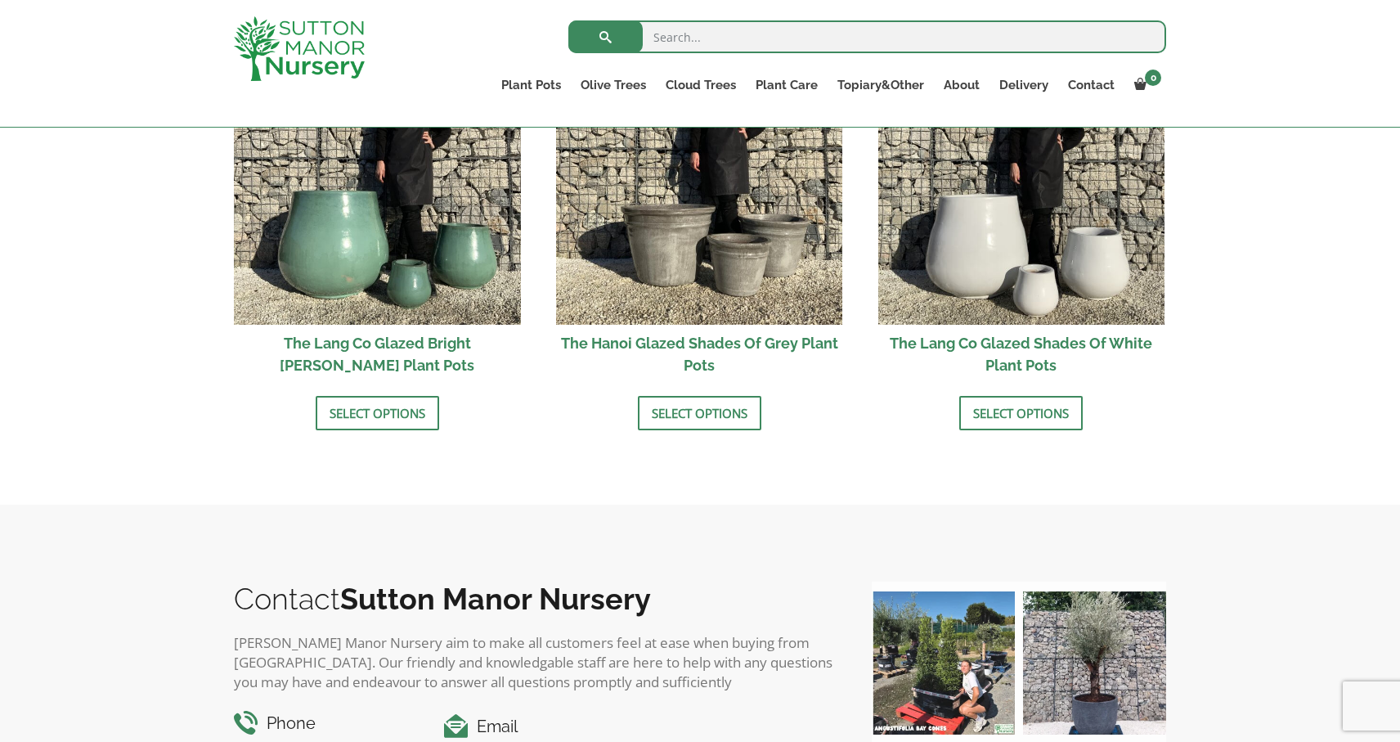
scroll to position [1789, 0]
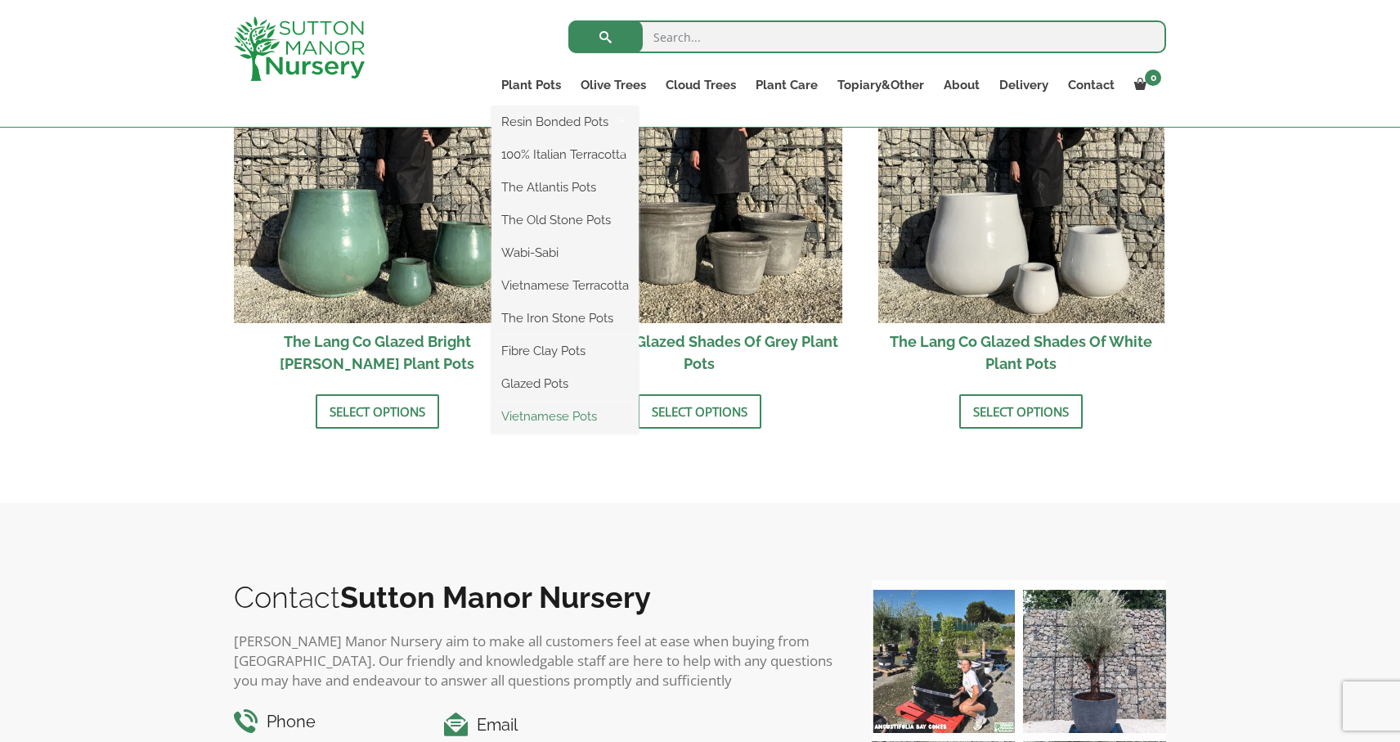
click at [532, 420] on link "Vietnamese Pots" at bounding box center [565, 416] width 147 height 25
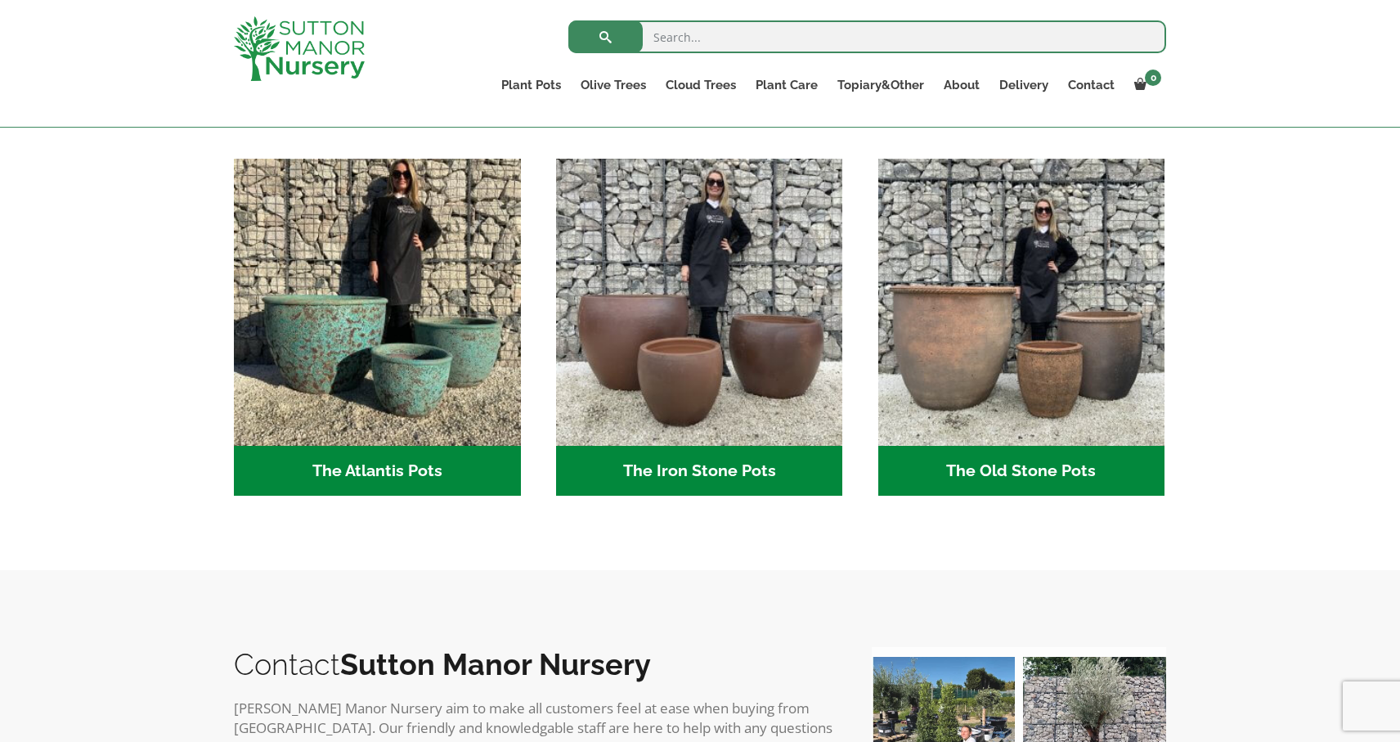
scroll to position [835, 0]
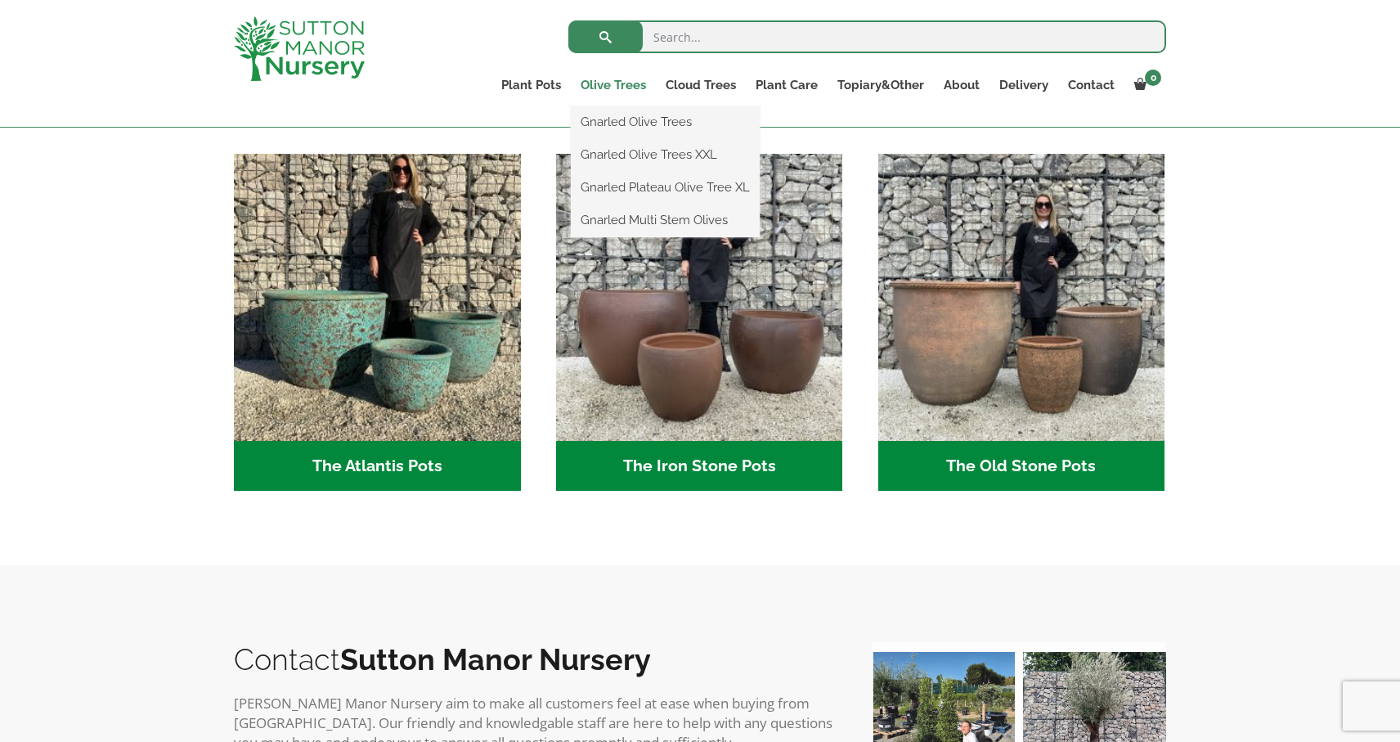
click at [620, 88] on link "Olive Trees" at bounding box center [613, 85] width 85 height 23
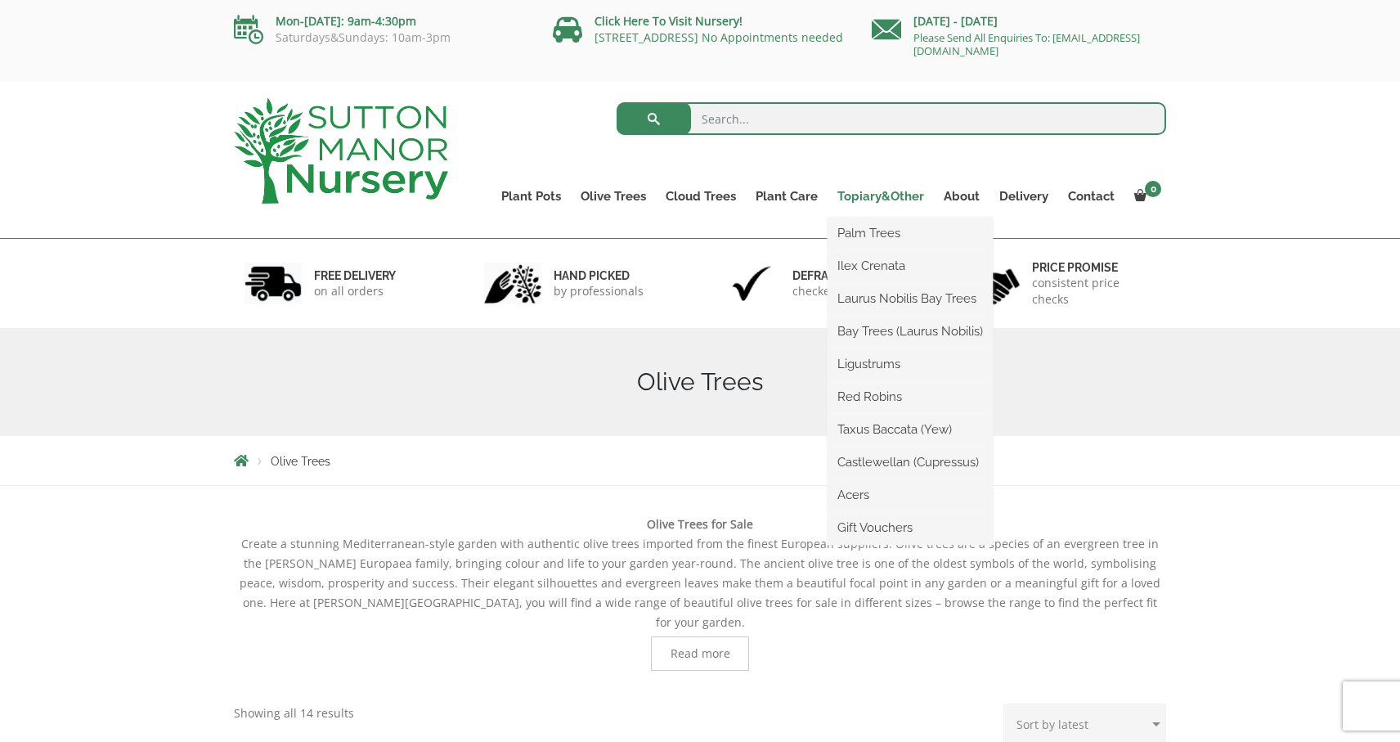
click at [887, 199] on link "Topiary&Other" at bounding box center [881, 196] width 106 height 23
click at [879, 234] on link "Palm Trees" at bounding box center [910, 233] width 165 height 25
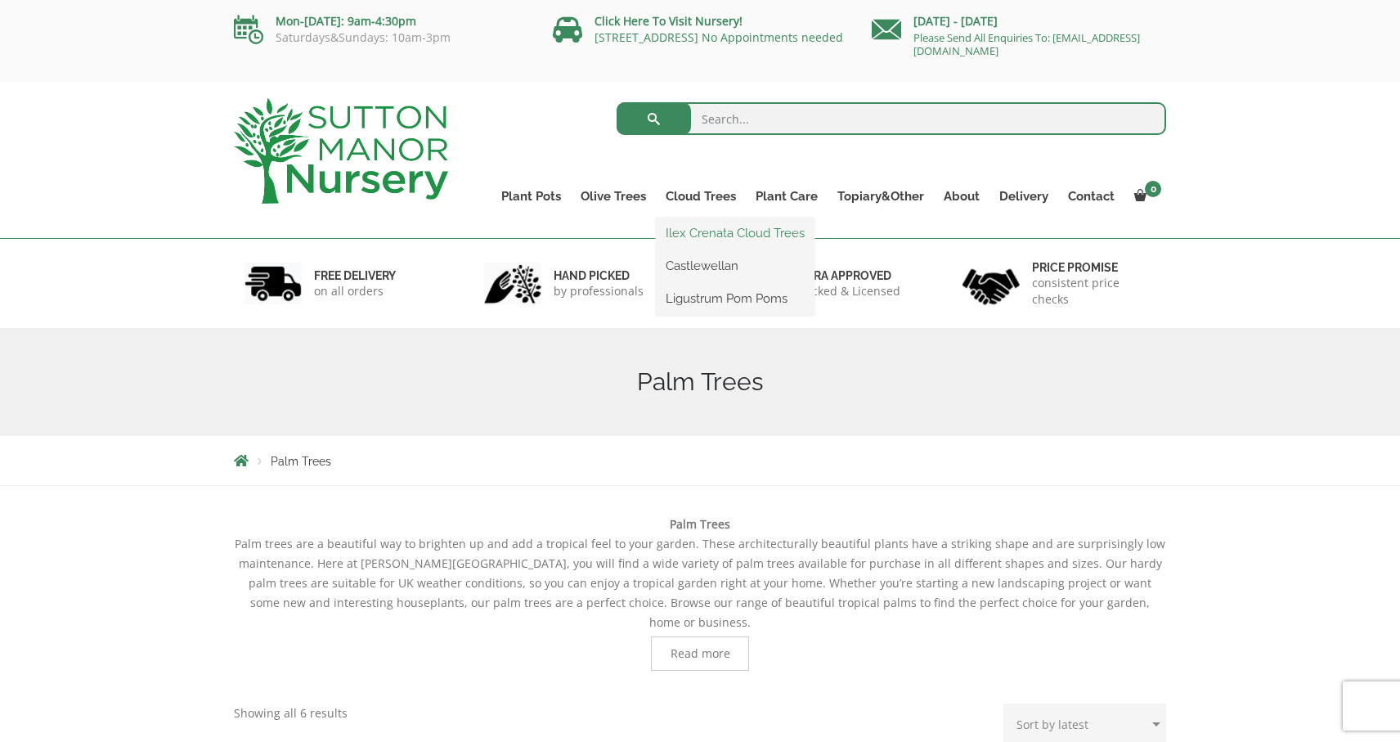
click at [700, 231] on link "Ilex Crenata Cloud Trees" at bounding box center [735, 233] width 159 height 25
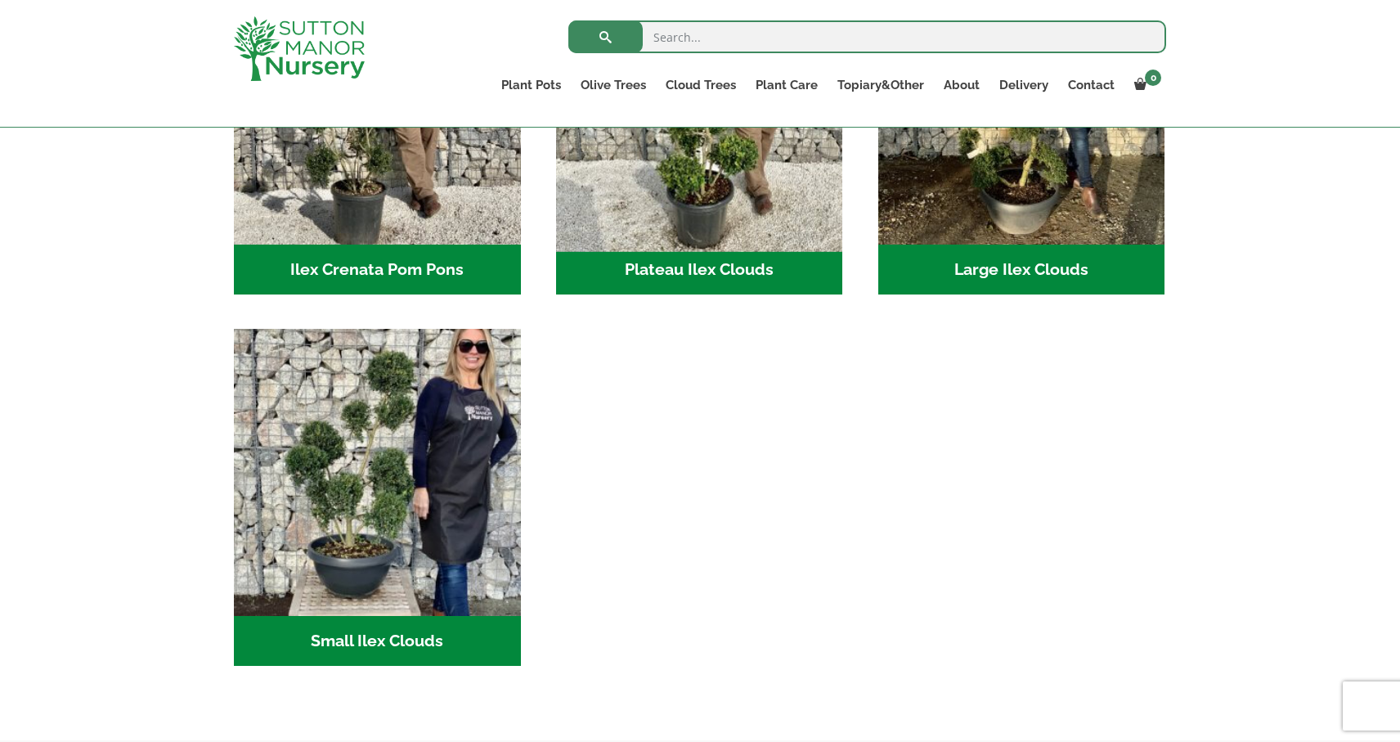
scroll to position [559, 0]
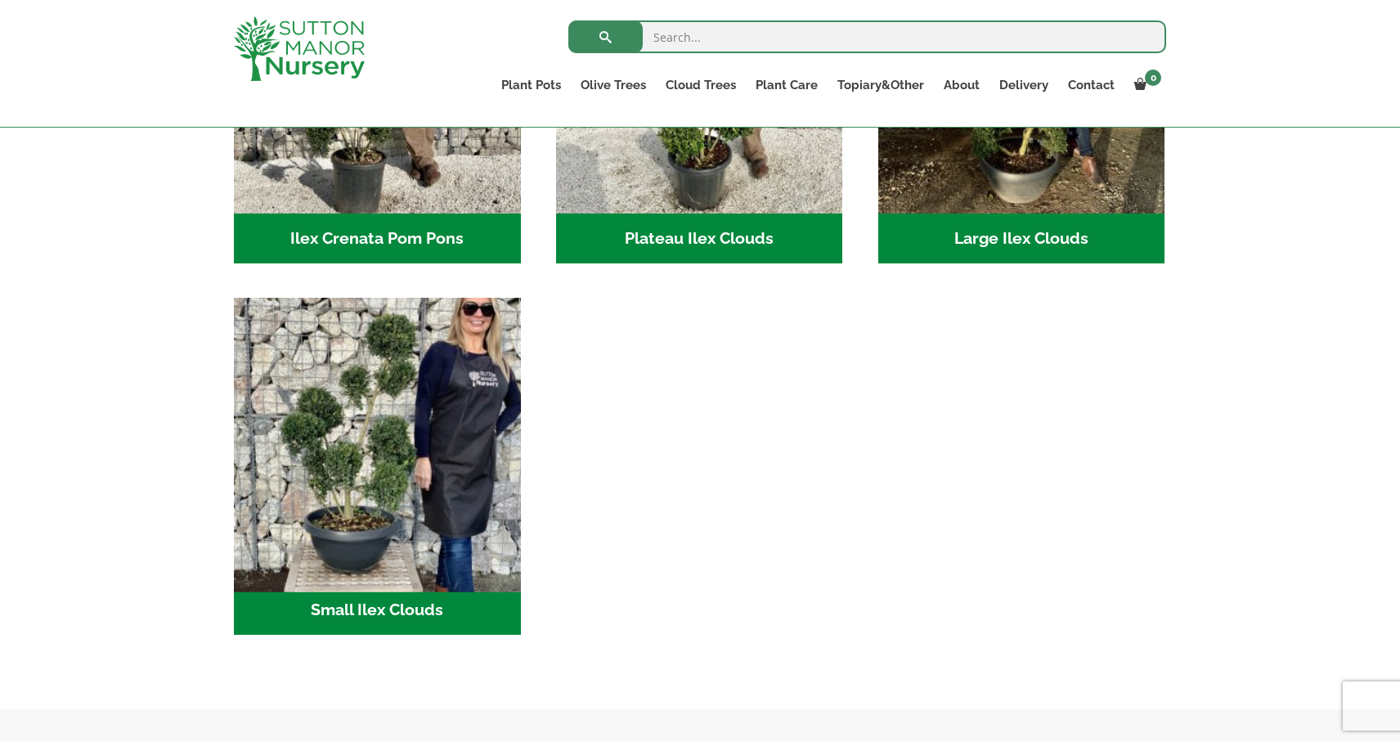
click at [441, 431] on img "Visit product category Small Ilex Clouds" at bounding box center [377, 441] width 301 height 301
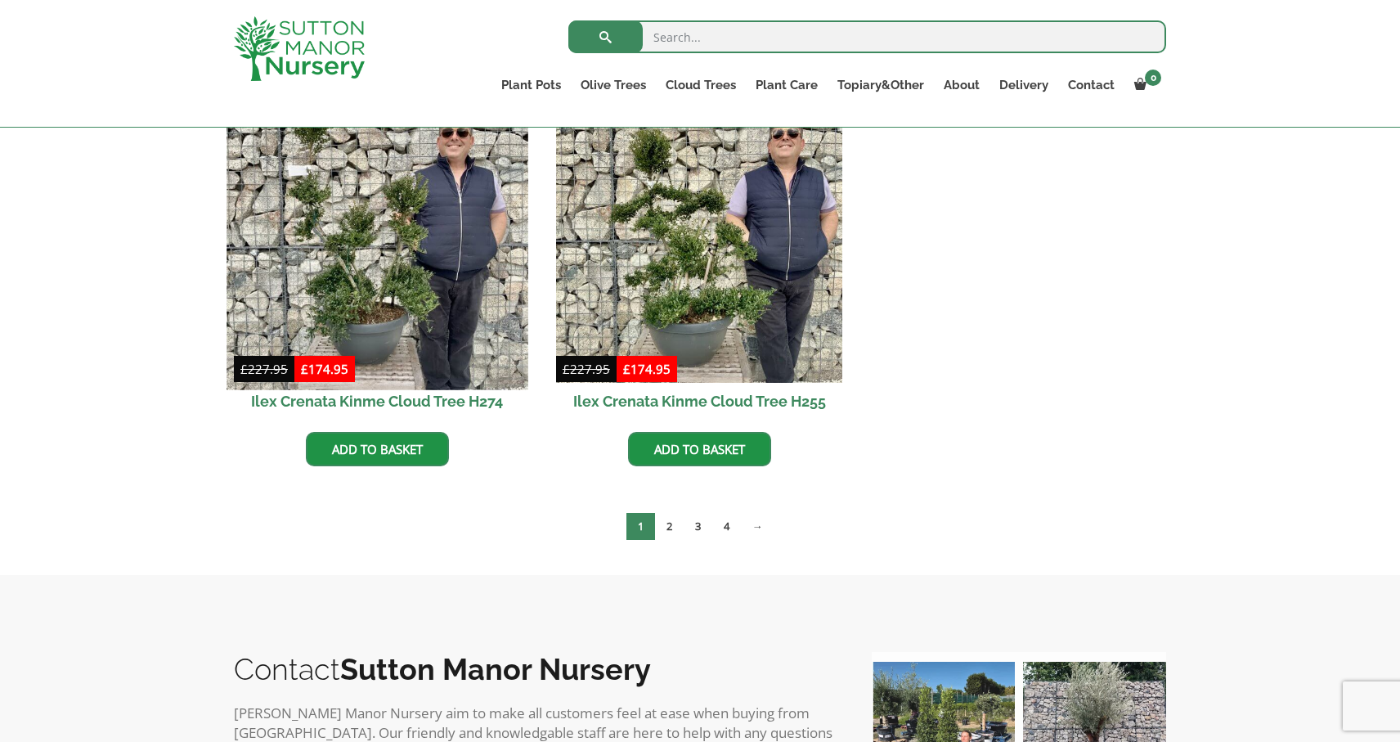
scroll to position [2507, 0]
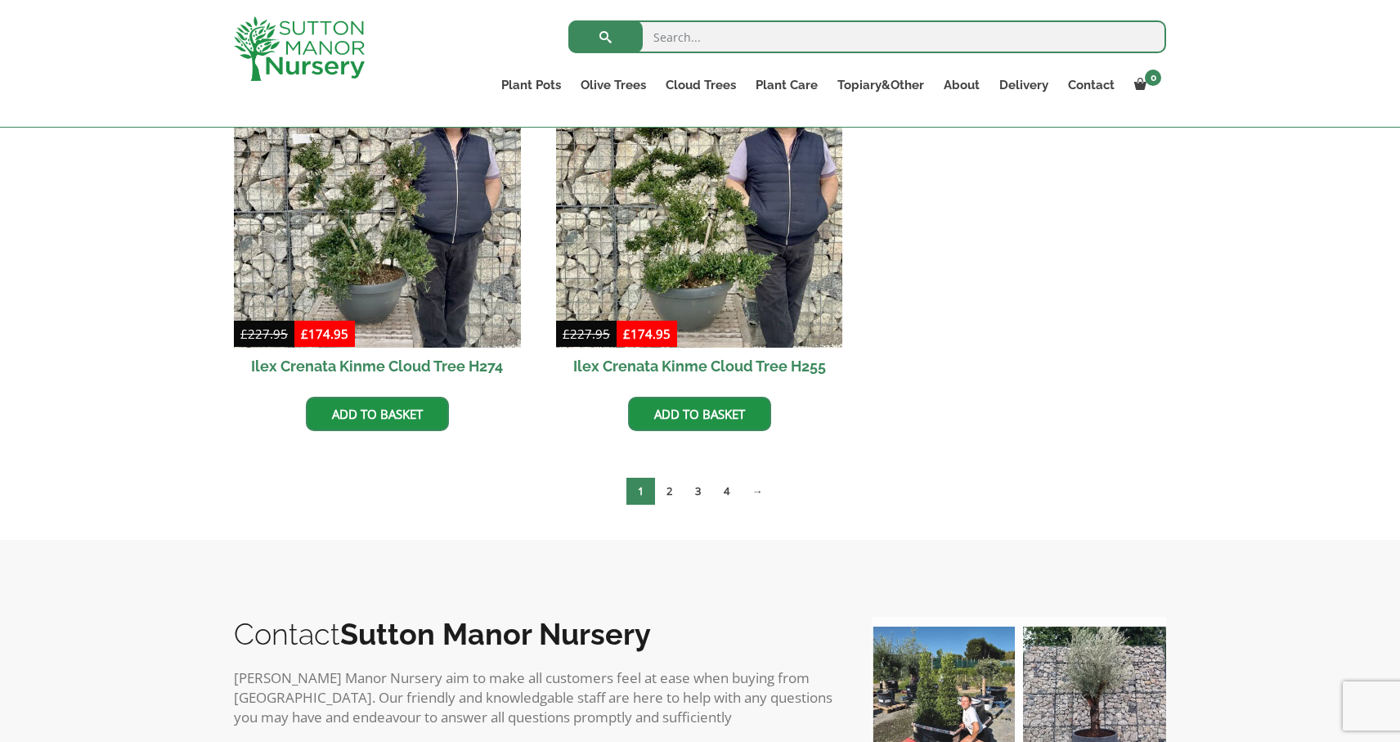
click at [716, 37] on input "search" at bounding box center [867, 36] width 598 height 33
type input "japanese"
click at [605, 37] on button "submit" at bounding box center [605, 36] width 74 height 33
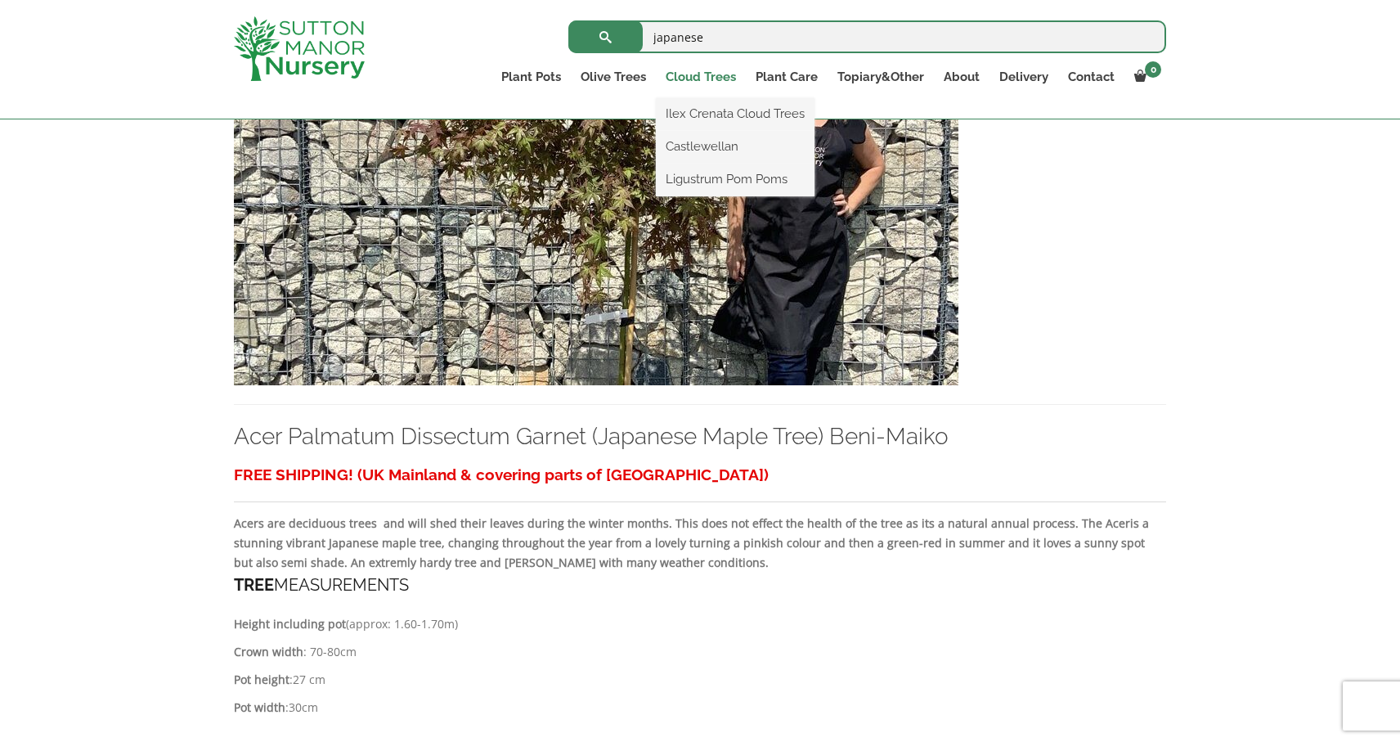
scroll to position [803, 0]
